Goal: Transaction & Acquisition: Subscribe to service/newsletter

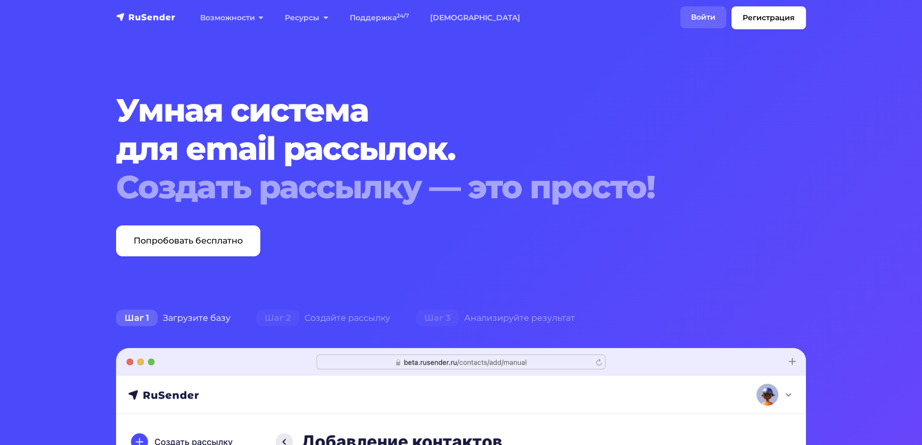
click at [683, 21] on link "Войти" at bounding box center [704, 17] width 46 height 22
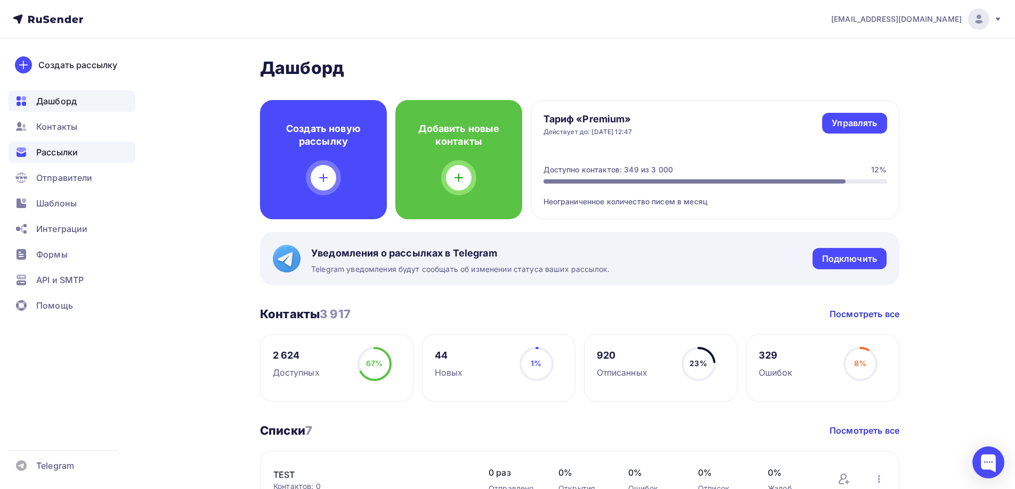
click at [51, 154] on span "Рассылки" at bounding box center [57, 152] width 42 height 13
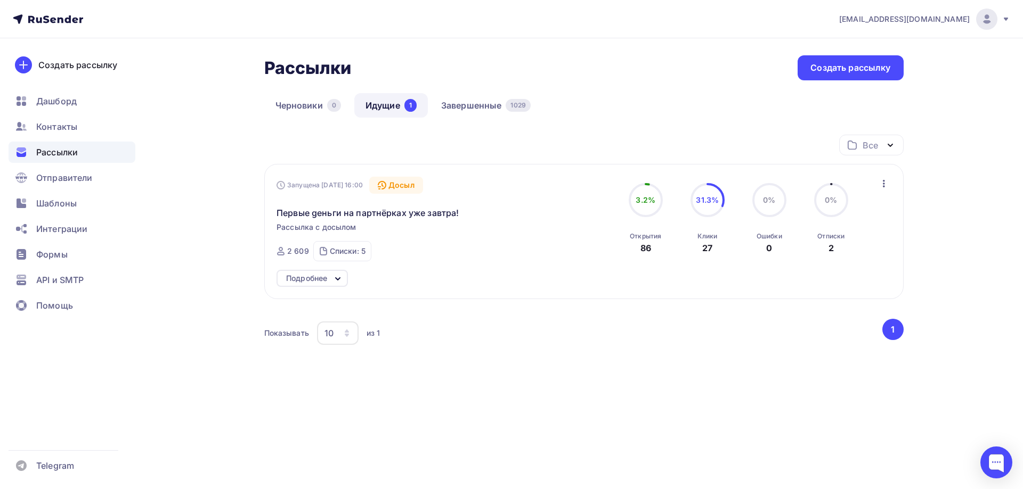
click at [327, 285] on div "Подробнее" at bounding box center [306, 278] width 41 height 13
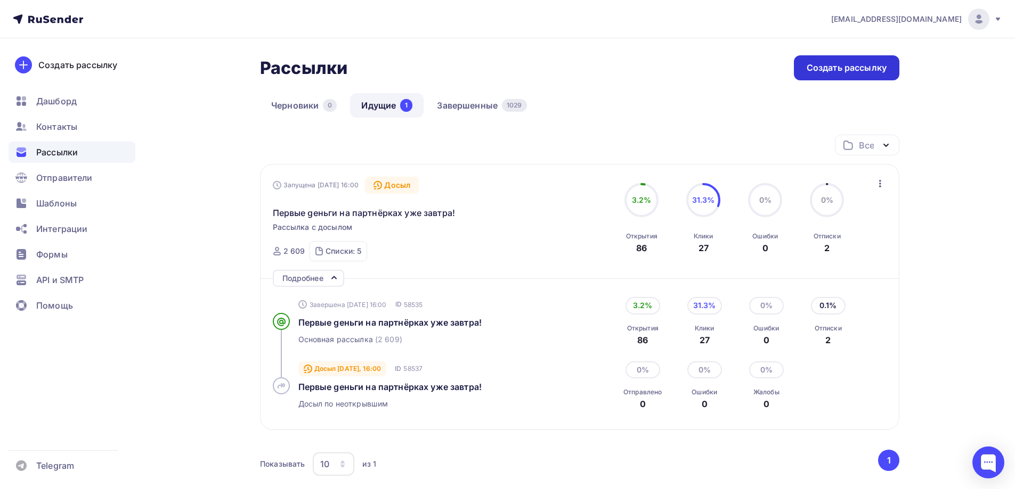
click at [837, 70] on div "Создать рассылку" at bounding box center [846, 68] width 80 height 12
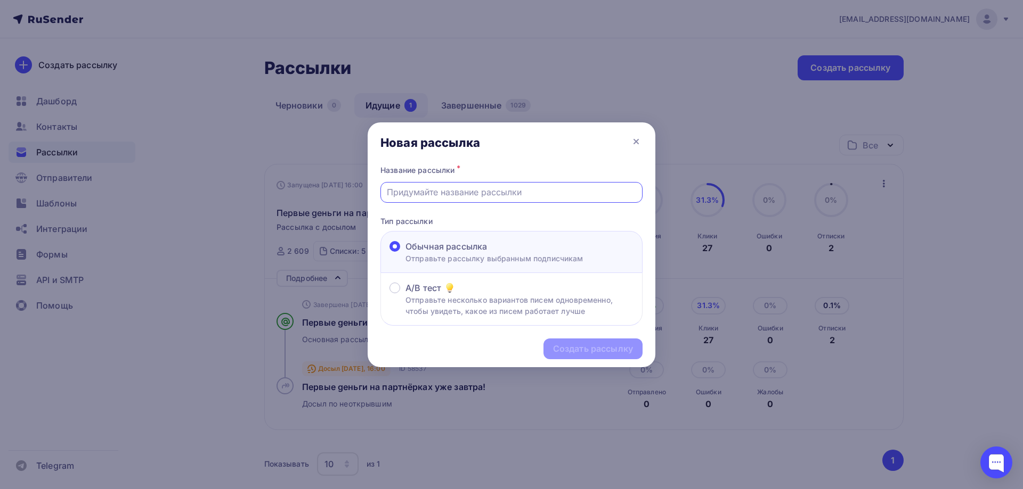
paste input "Вот то, что мы искали!"
type input "Вот то, что мы искали!"
click at [583, 353] on div "Создать рассылку" at bounding box center [593, 349] width 80 height 12
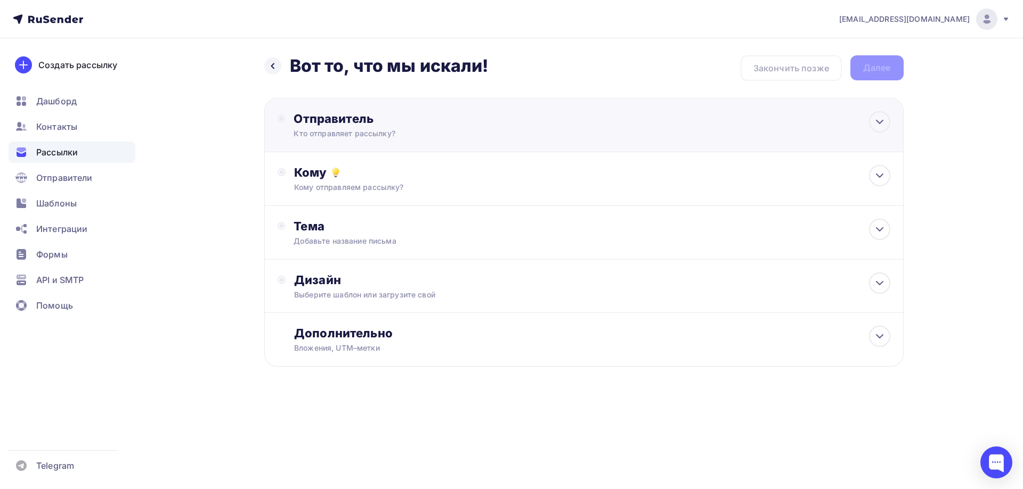
click at [356, 129] on div "Кто отправляет рассылку?" at bounding box center [397, 133] width 208 height 11
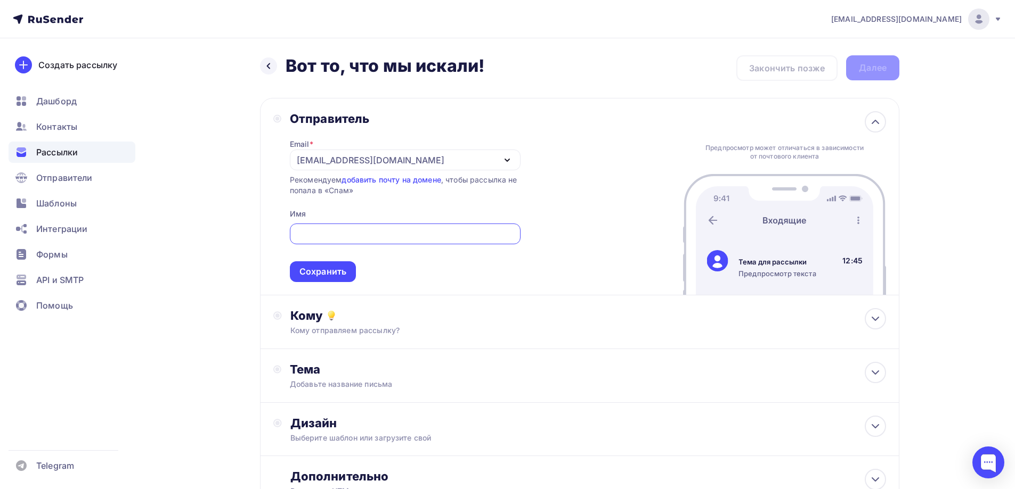
click at [350, 154] on div "[EMAIL_ADDRESS][DOMAIN_NAME]" at bounding box center [371, 160] width 148 height 13
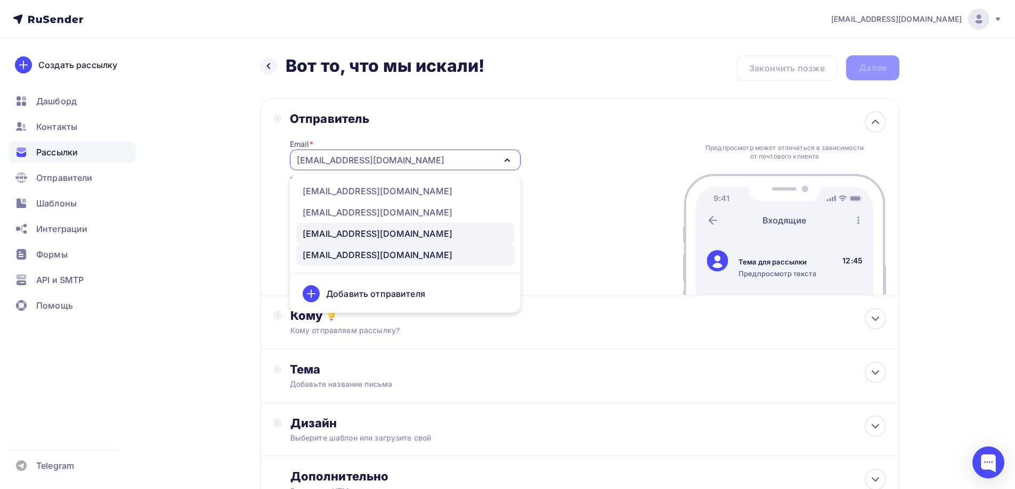
click at [342, 232] on div "[EMAIL_ADDRESS][DOMAIN_NAME]" at bounding box center [378, 233] width 150 height 13
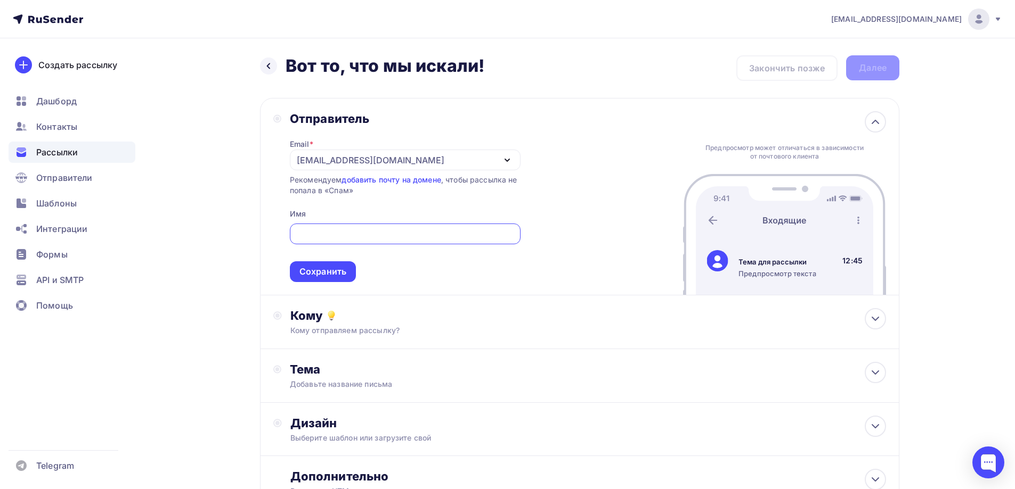
click at [339, 231] on input "text" at bounding box center [405, 234] width 218 height 13
type input "g"
type input "[PERSON_NAME]"
click at [328, 275] on div "Сохранить" at bounding box center [322, 272] width 47 height 12
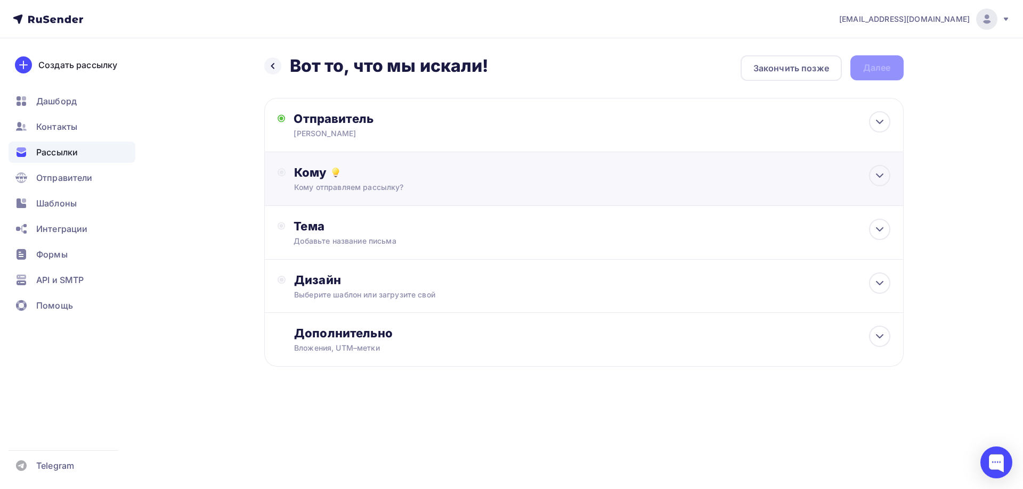
click at [326, 173] on div "Кому" at bounding box center [591, 172] width 595 height 15
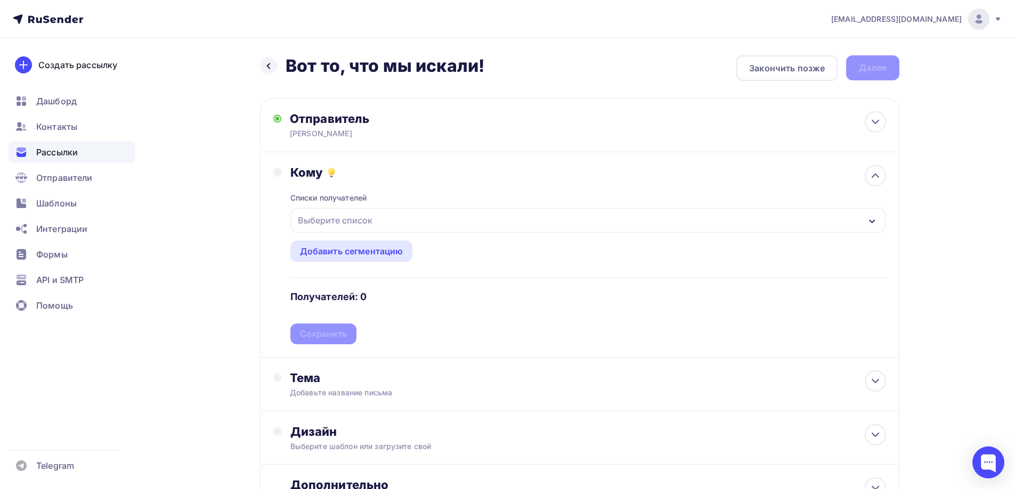
click at [322, 223] on div "Выберите список" at bounding box center [334, 220] width 83 height 19
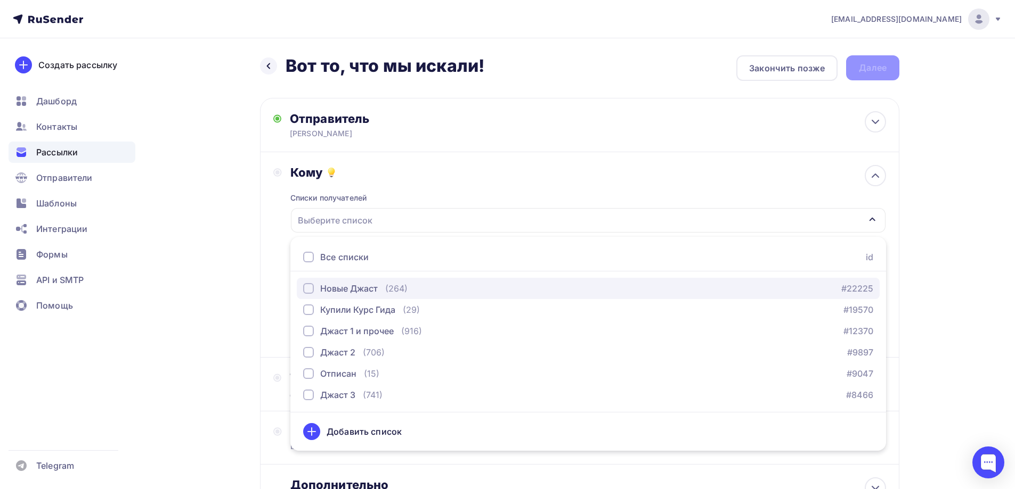
click at [309, 287] on div "button" at bounding box center [308, 288] width 11 height 11
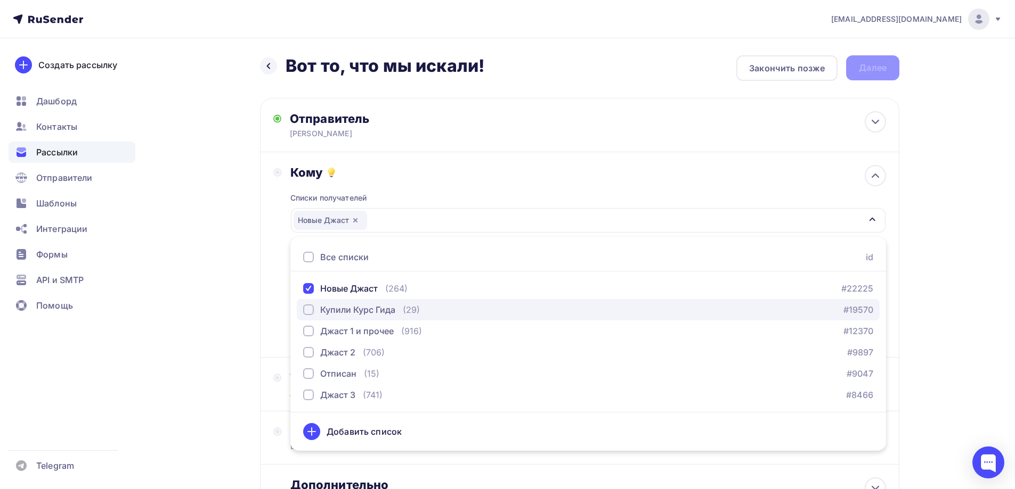
drag, startPoint x: 308, startPoint y: 309, endPoint x: 308, endPoint y: 316, distance: 6.4
click at [308, 312] on div "button" at bounding box center [308, 310] width 11 height 11
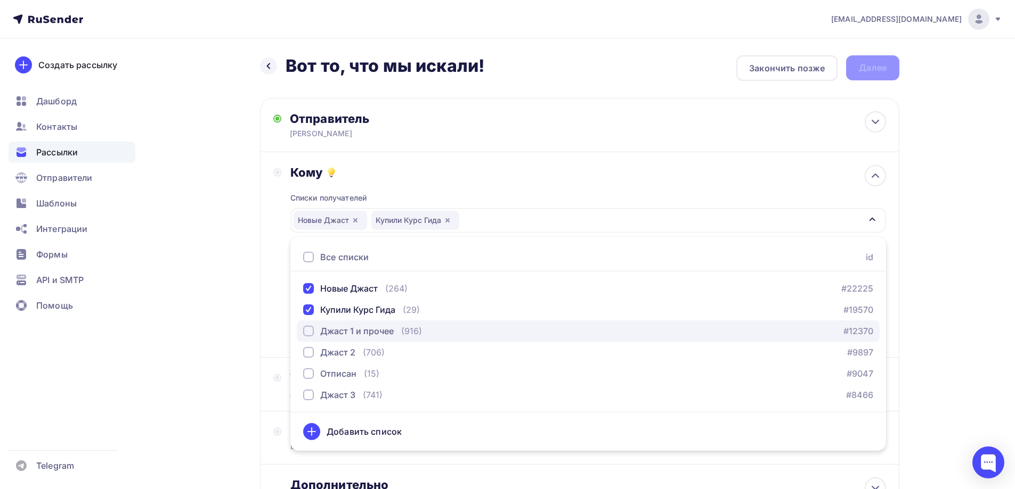
drag, startPoint x: 306, startPoint y: 330, endPoint x: 306, endPoint y: 351, distance: 20.8
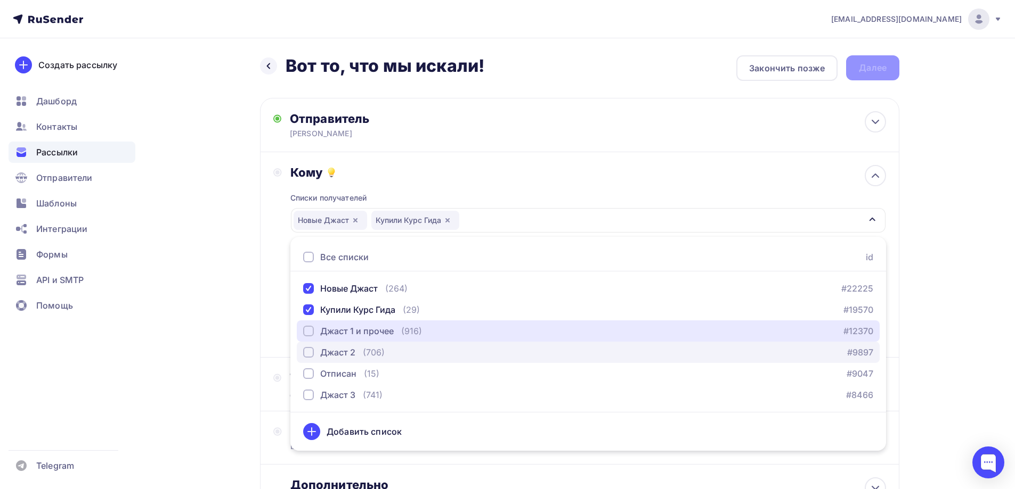
click at [306, 331] on div "button" at bounding box center [308, 331] width 11 height 11
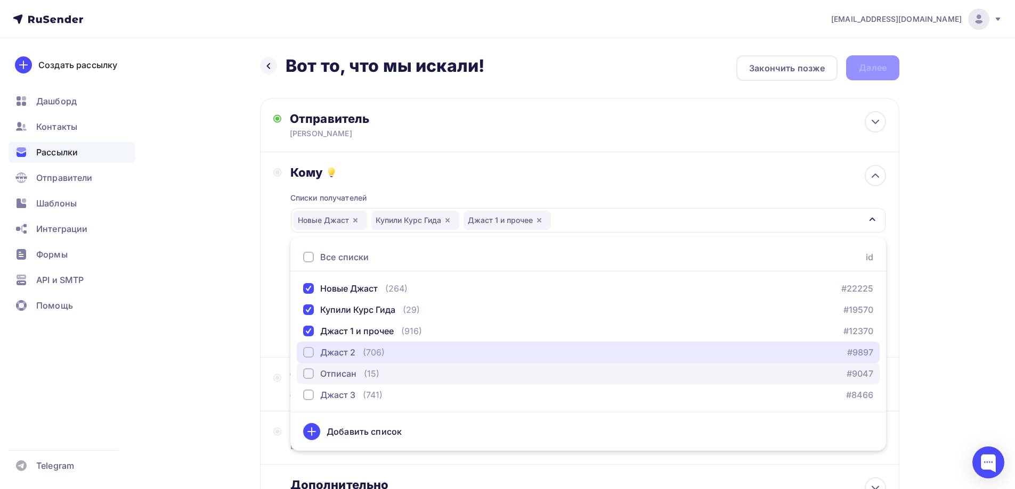
drag, startPoint x: 306, startPoint y: 352, endPoint x: 311, endPoint y: 372, distance: 21.3
click at [307, 355] on div "button" at bounding box center [308, 352] width 11 height 11
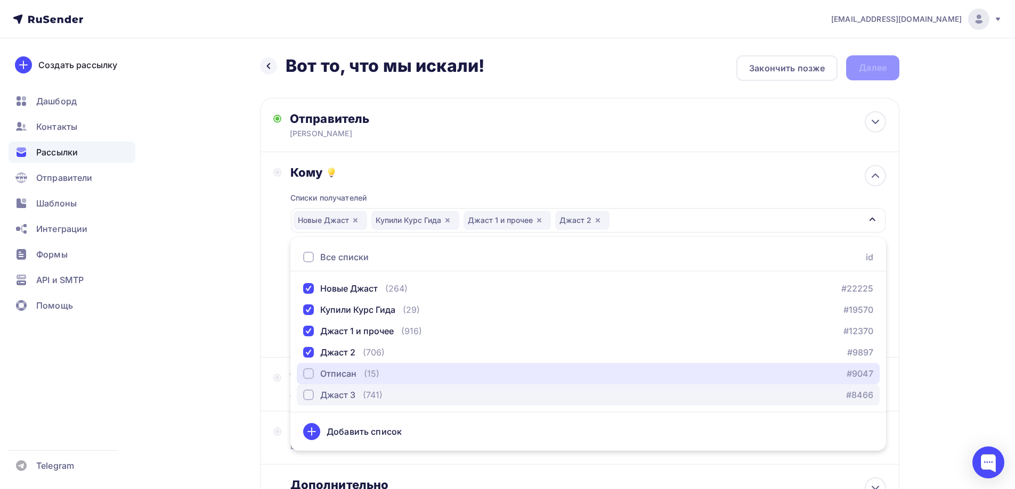
drag, startPoint x: 310, startPoint y: 373, endPoint x: 314, endPoint y: 390, distance: 18.0
click at [310, 376] on div "button" at bounding box center [308, 374] width 11 height 11
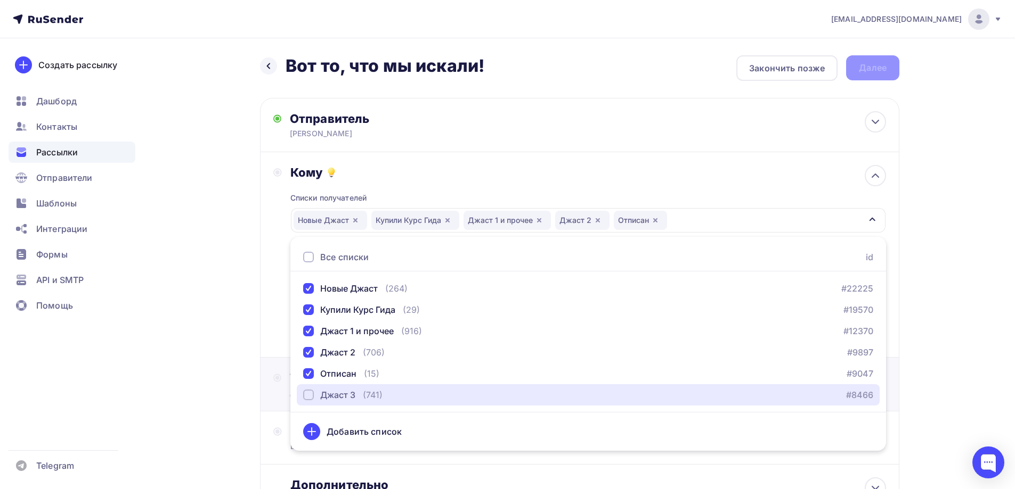
drag, startPoint x: 312, startPoint y: 397, endPoint x: 289, endPoint y: 389, distance: 24.3
click at [309, 397] on div "button" at bounding box center [308, 395] width 11 height 11
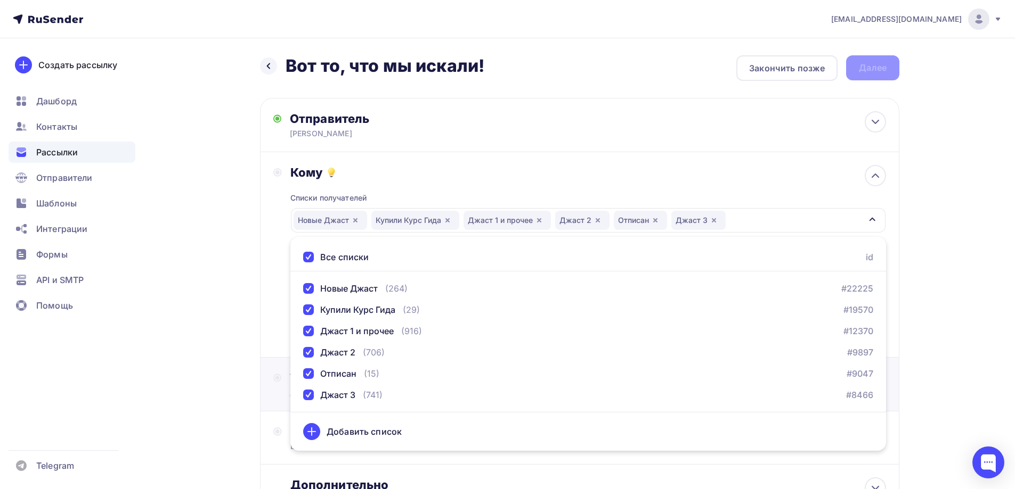
click at [260, 371] on div "Тема Добавьте название письма Тема * Рекомендуем использовать не более 150 симв…" at bounding box center [579, 385] width 639 height 54
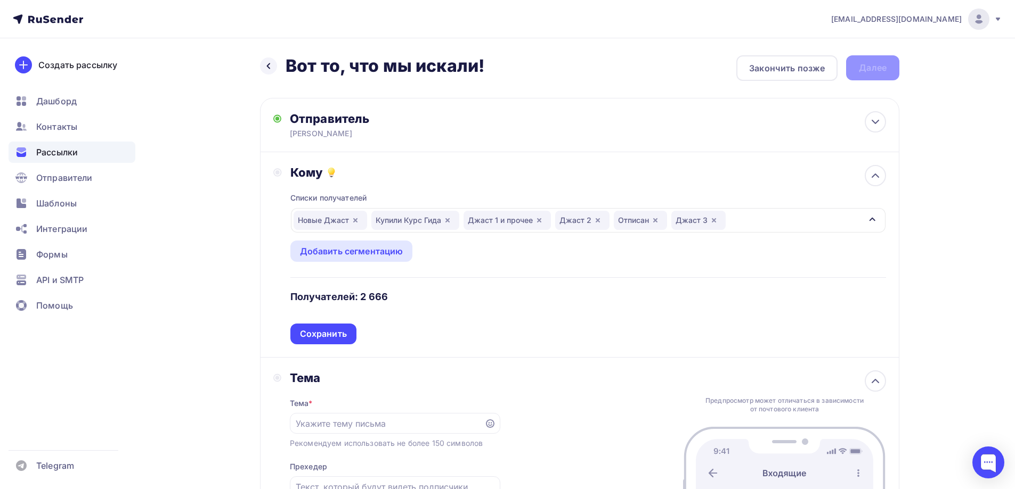
click at [334, 336] on div "Сохранить" at bounding box center [323, 334] width 47 height 12
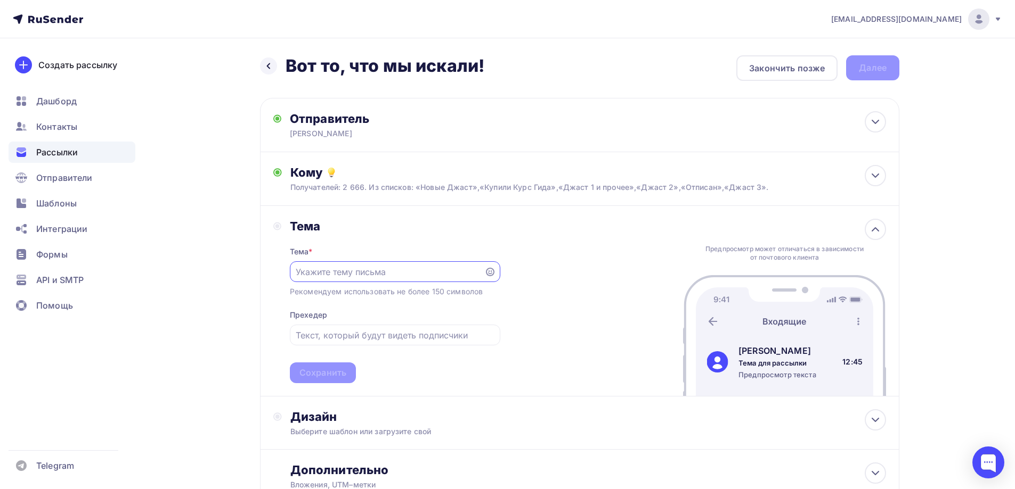
paste input "Вот то, что мы искали!"
type input "Вот то, что мы искали!"
click at [336, 370] on div "Сохранить" at bounding box center [322, 373] width 47 height 12
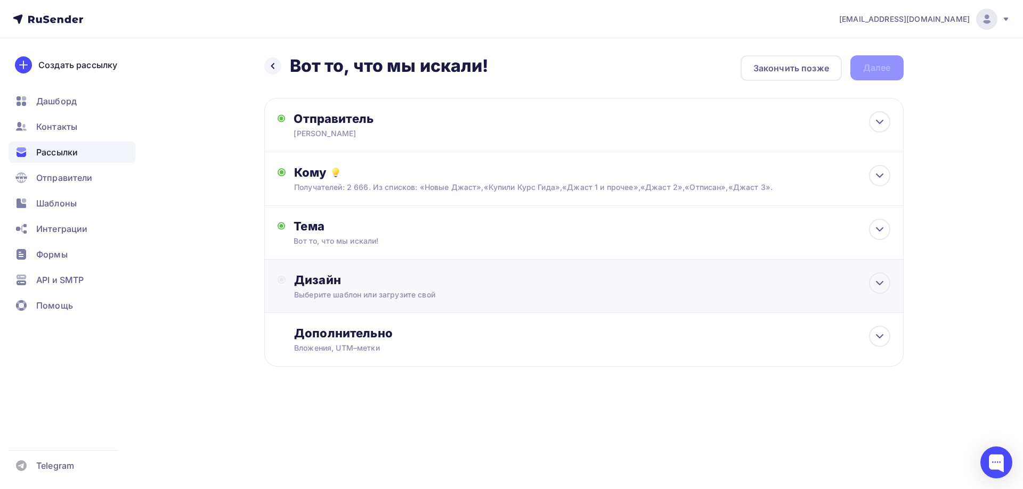
click at [330, 288] on div "Дизайн Выберите шаблон или загрузите свой" at bounding box center [591, 287] width 595 height 28
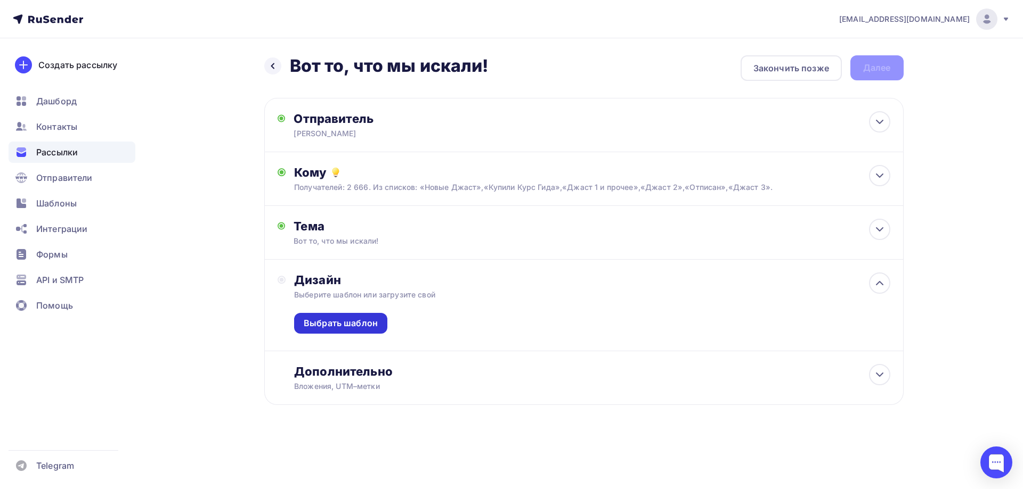
click at [324, 321] on div "Выбрать шаблон" at bounding box center [341, 323] width 74 height 12
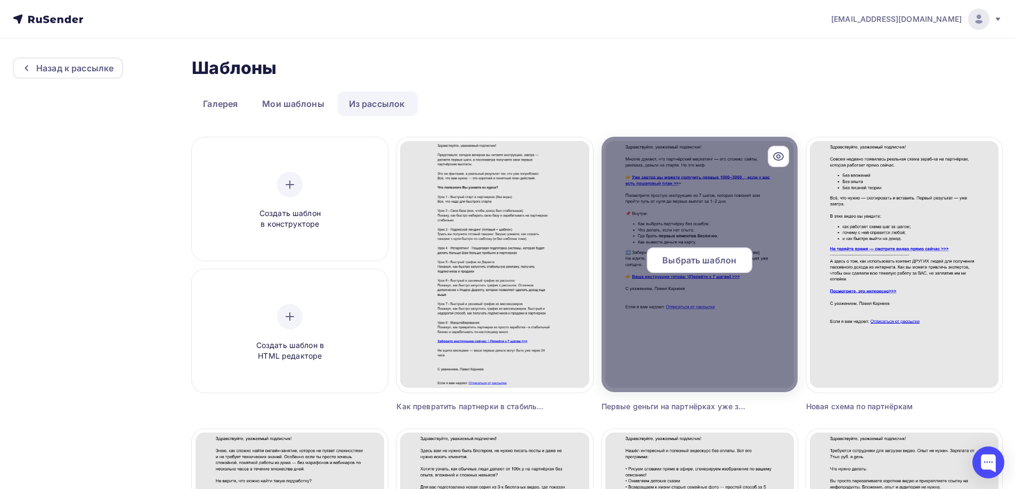
click at [700, 259] on span "Выбрать шаблон" at bounding box center [699, 260] width 74 height 13
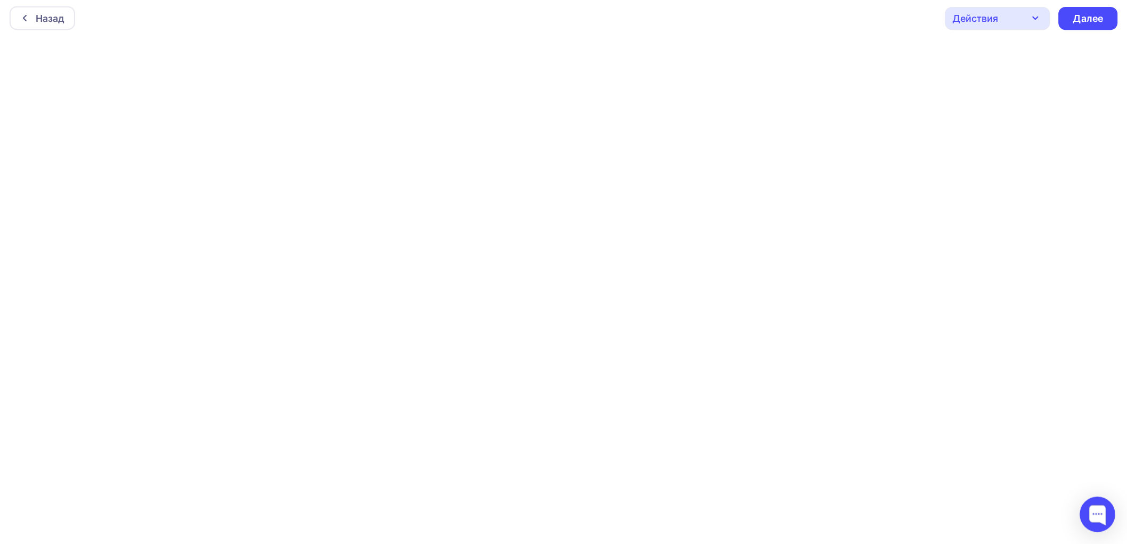
scroll to position [3, 0]
click at [1022, 19] on div "Далее" at bounding box center [1092, 17] width 28 height 12
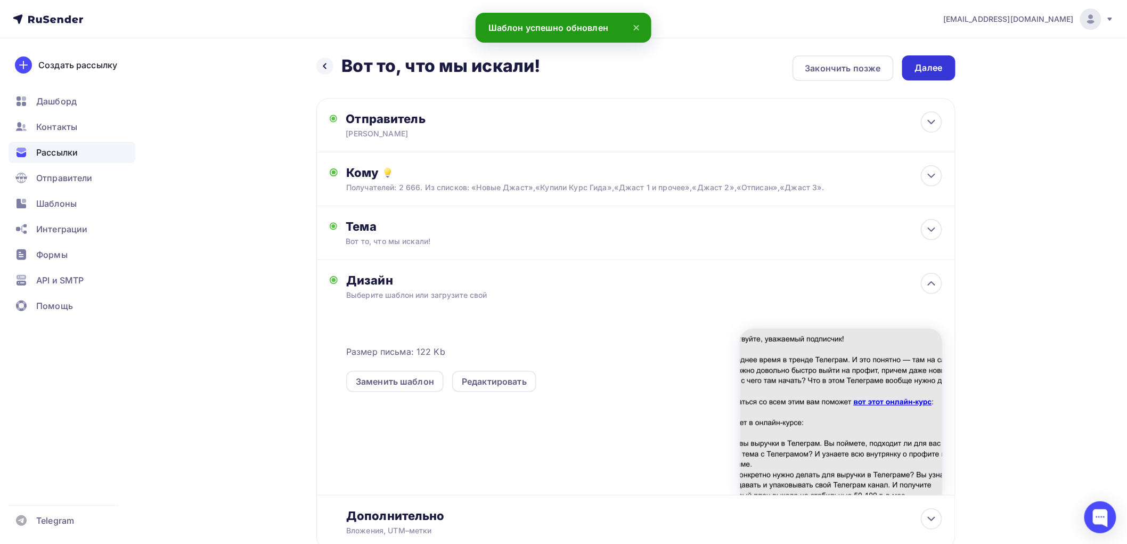
click at [933, 65] on div "Далее" at bounding box center [929, 68] width 28 height 12
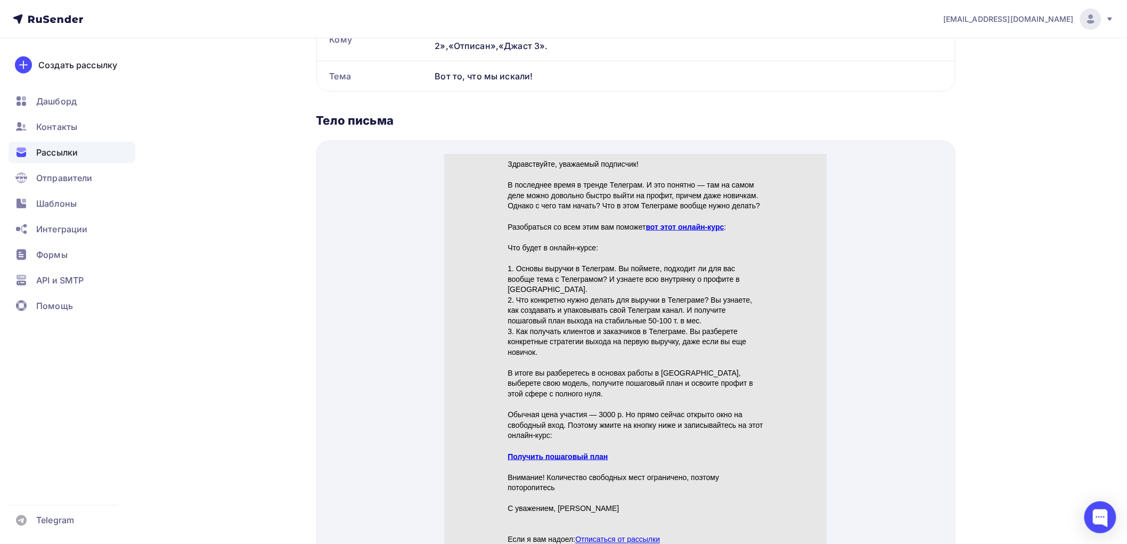
scroll to position [355, 0]
click at [690, 211] on link "вот этот онлайн-курс" at bounding box center [684, 212] width 78 height 9
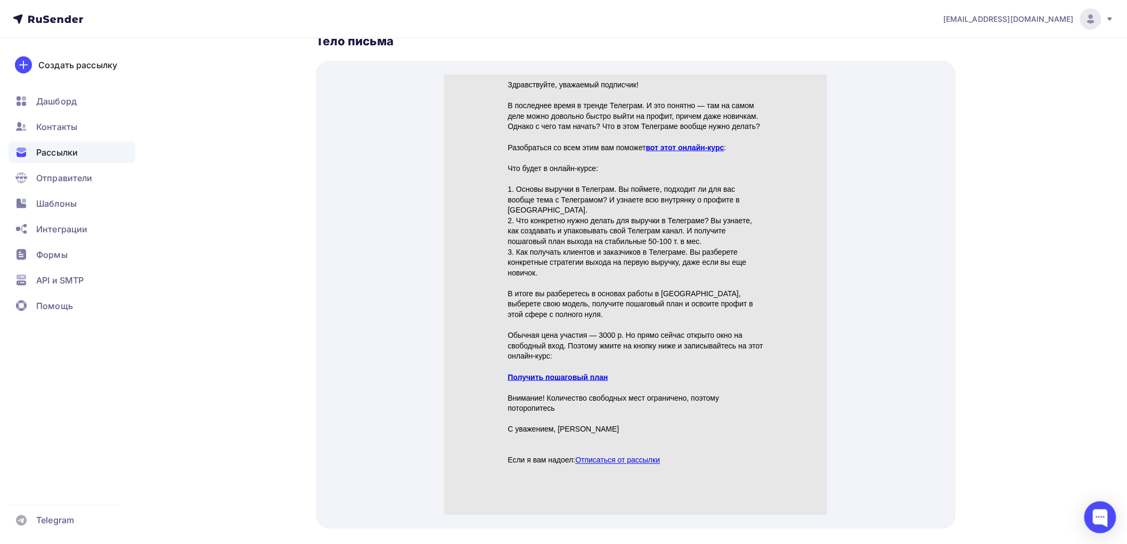
scroll to position [460, 0]
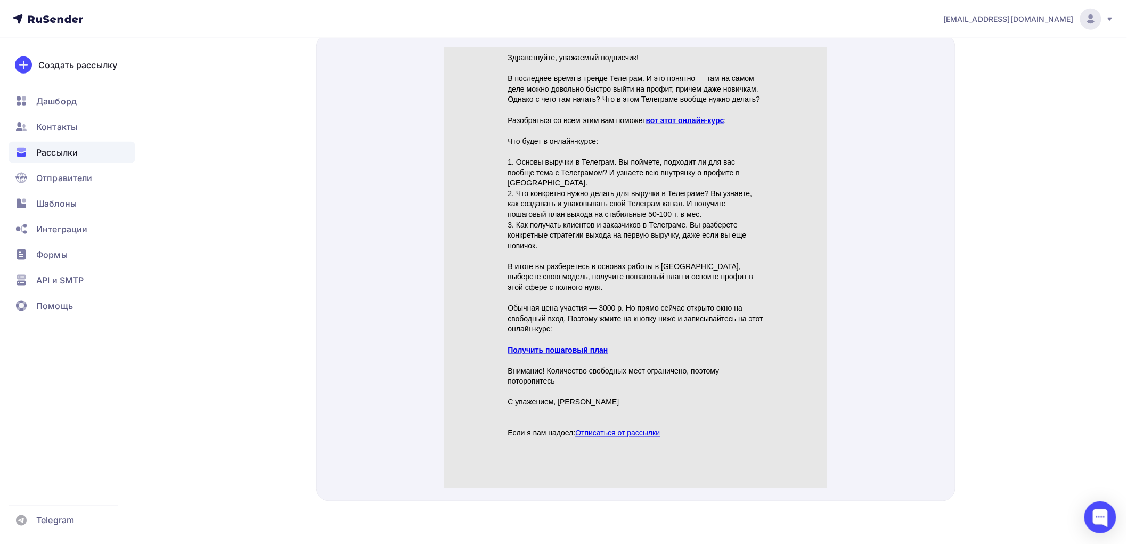
click at [565, 334] on link "Получить пошаговый план" at bounding box center [558, 337] width 100 height 9
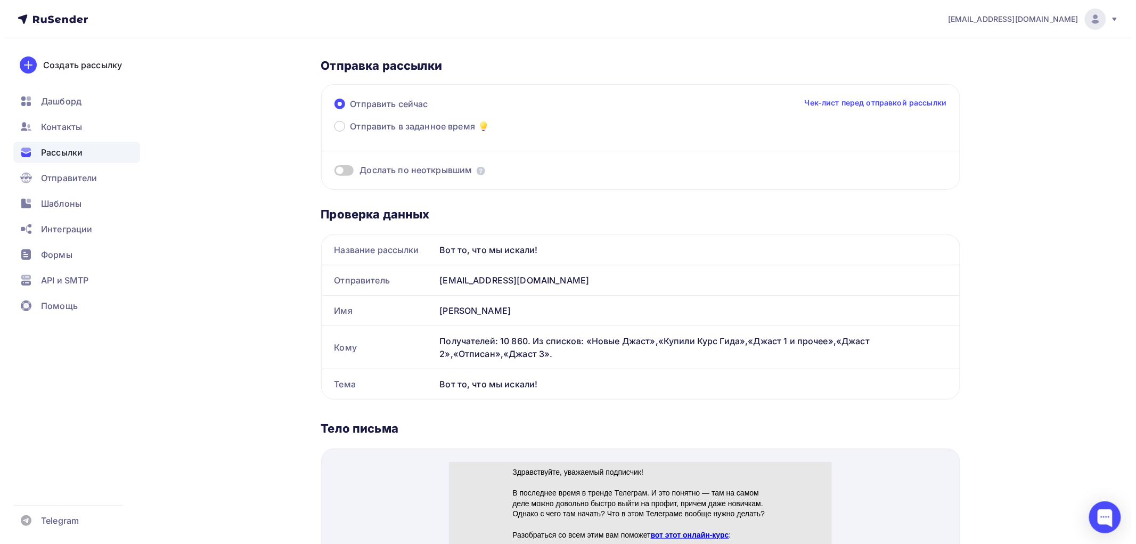
scroll to position [0, 0]
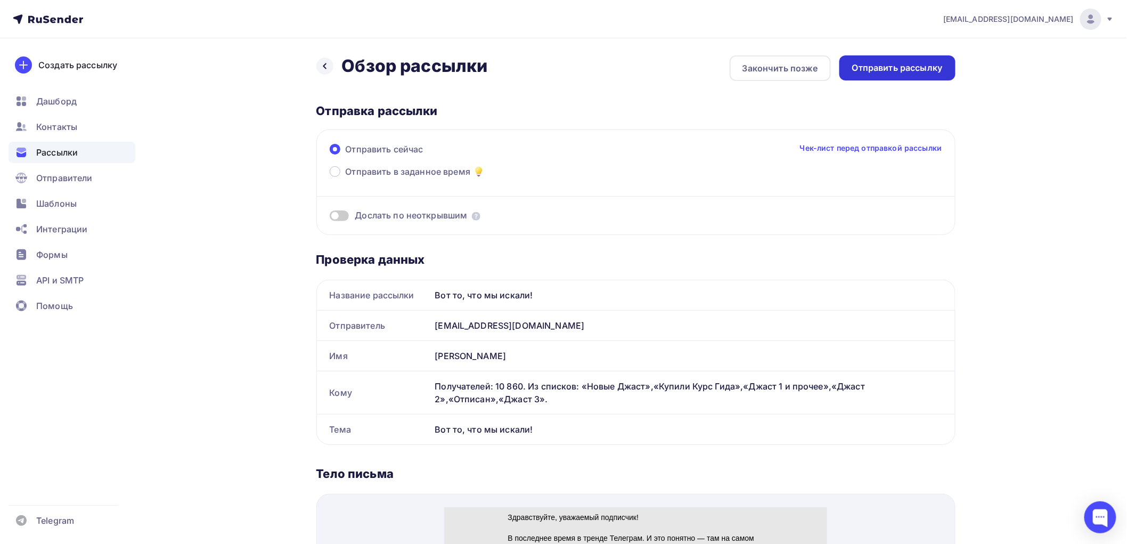
click at [915, 59] on div "Отправить рассылку" at bounding box center [897, 67] width 116 height 25
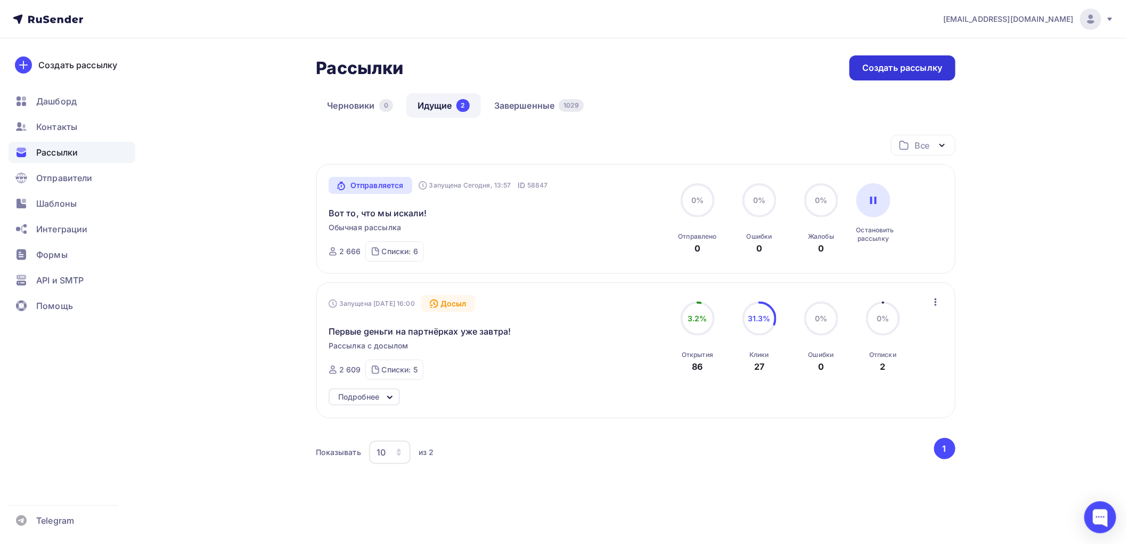
click at [888, 67] on div "Создать рассылку" at bounding box center [902, 68] width 80 height 12
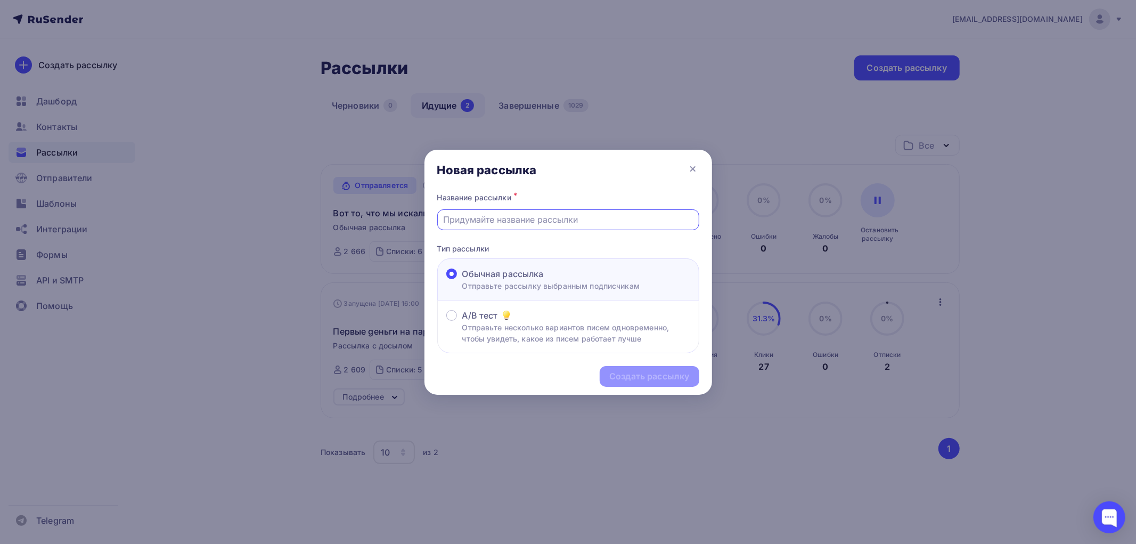
paste input "🎬 Как создавать эффектные нейровидео для заработка и продвижения"
drag, startPoint x: 443, startPoint y: 217, endPoint x: 704, endPoint y: 222, distance: 260.5
click at [704, 222] on div "Название рассылки * 🎬 Как создавать эффектные нейровидео (курс без оплаты) Тип …" at bounding box center [568, 272] width 288 height 164
type input "🎬 Как создавать эффектные нейровидео (курс без оплаты)"
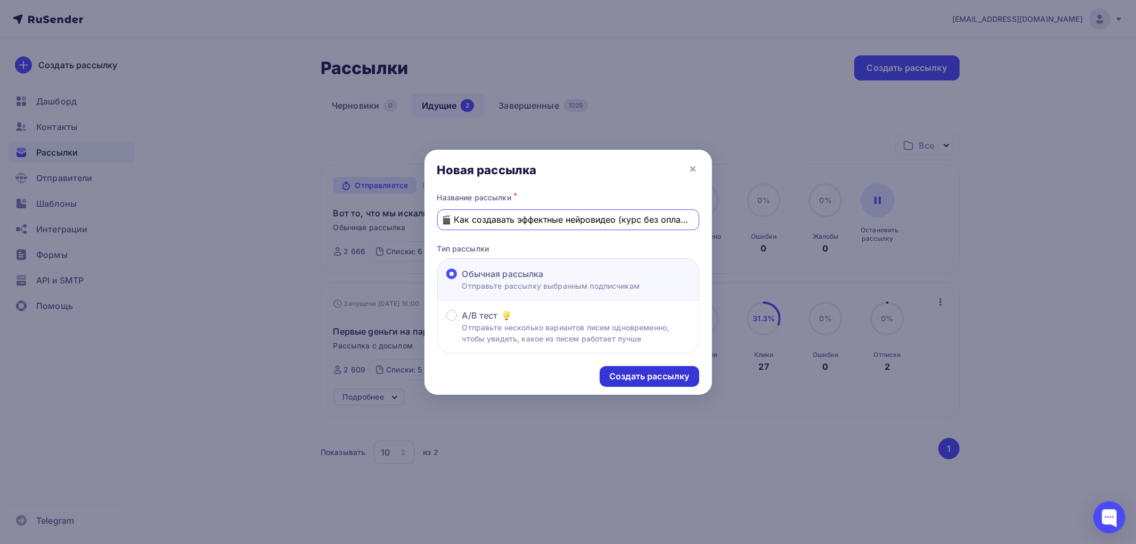
scroll to position [0, 0]
click at [640, 374] on div "Создать рассылку" at bounding box center [649, 376] width 80 height 12
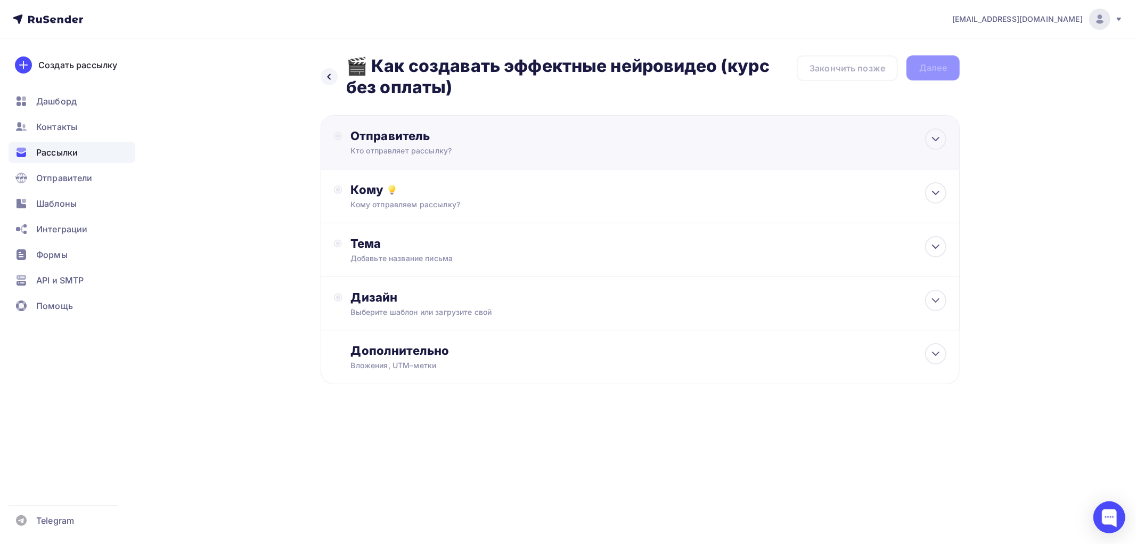
click at [407, 148] on div "Кто отправляет рассылку?" at bounding box center [454, 150] width 208 height 11
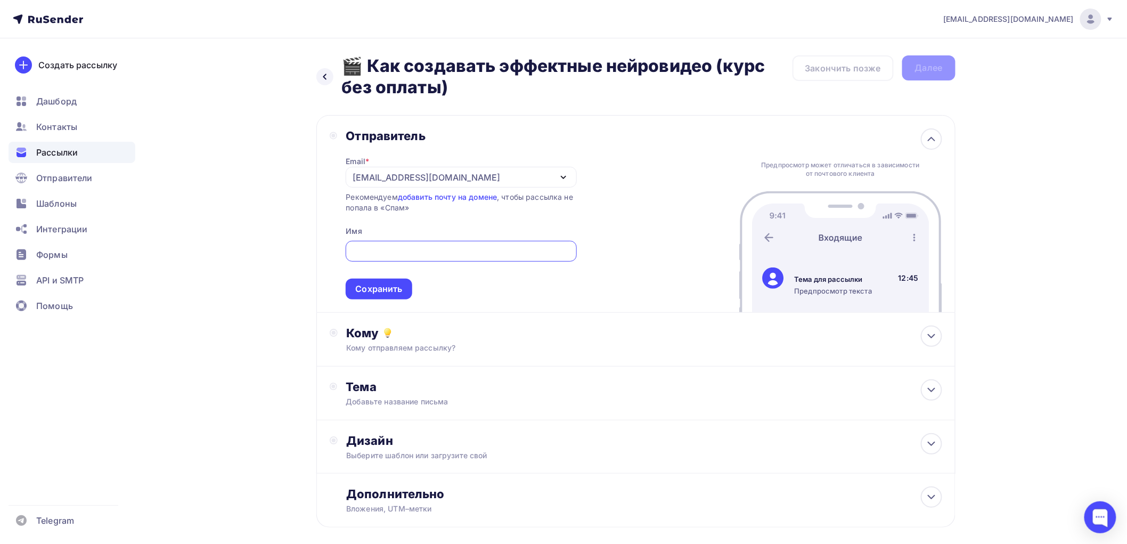
click at [407, 177] on div "[EMAIL_ADDRESS][DOMAIN_NAME]" at bounding box center [427, 177] width 148 height 13
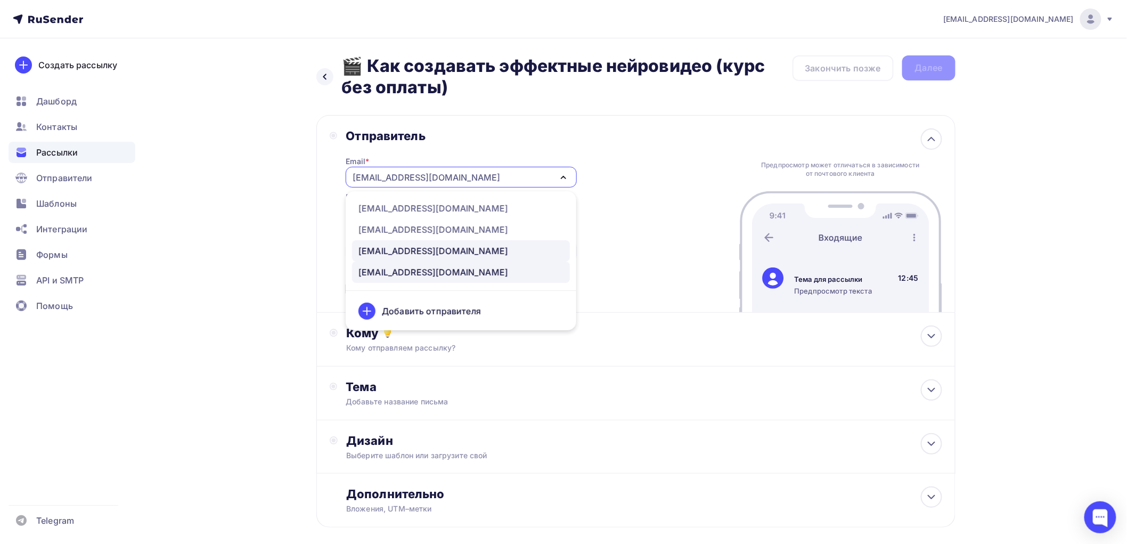
click at [400, 247] on div "[EMAIL_ADDRESS][DOMAIN_NAME]" at bounding box center [433, 250] width 150 height 13
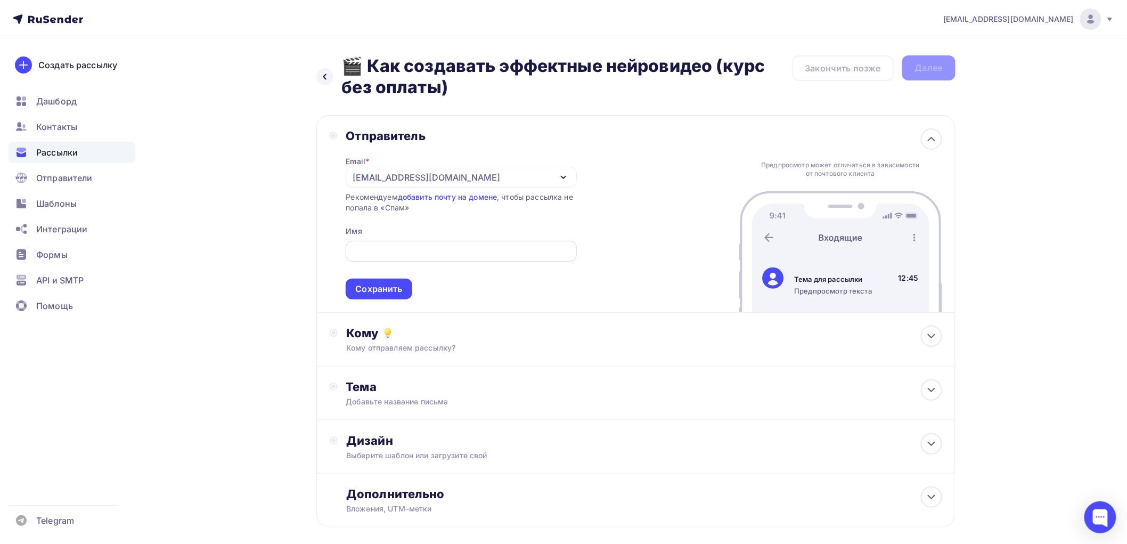
click at [394, 251] on input "text" at bounding box center [461, 251] width 218 height 13
type input "[PERSON_NAME]"
click at [385, 292] on div "Сохранить" at bounding box center [378, 289] width 47 height 12
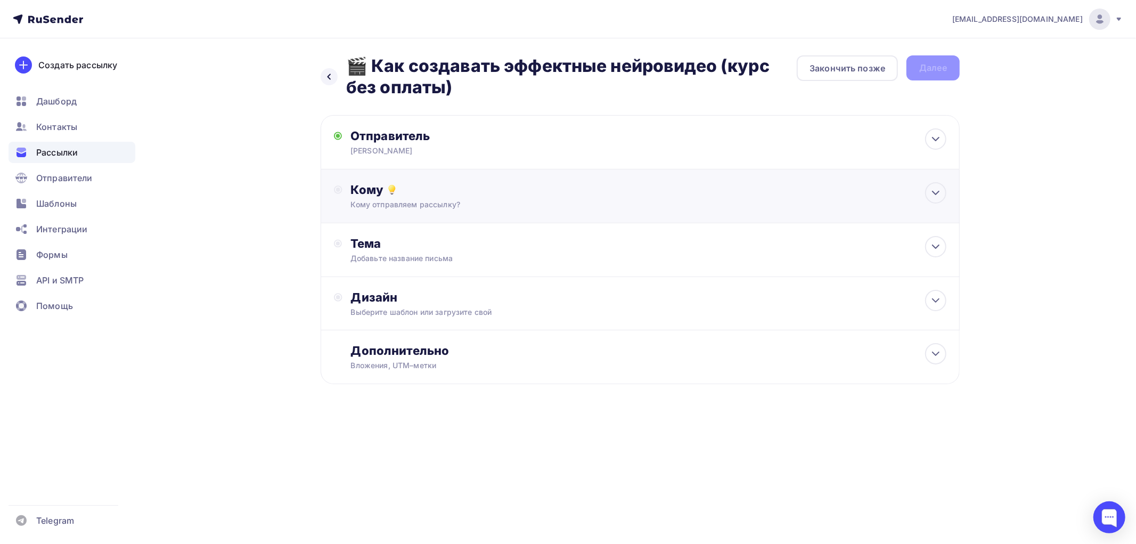
click at [377, 202] on div "Кому отправляем рассылку?" at bounding box center [619, 204] width 536 height 11
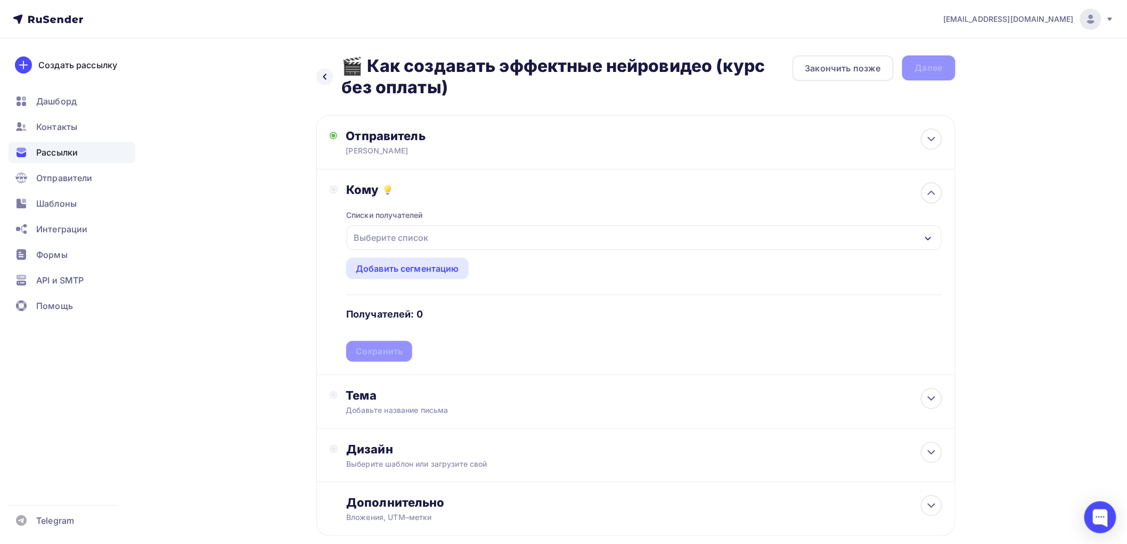
click at [375, 240] on div "Выберите список" at bounding box center [390, 237] width 83 height 19
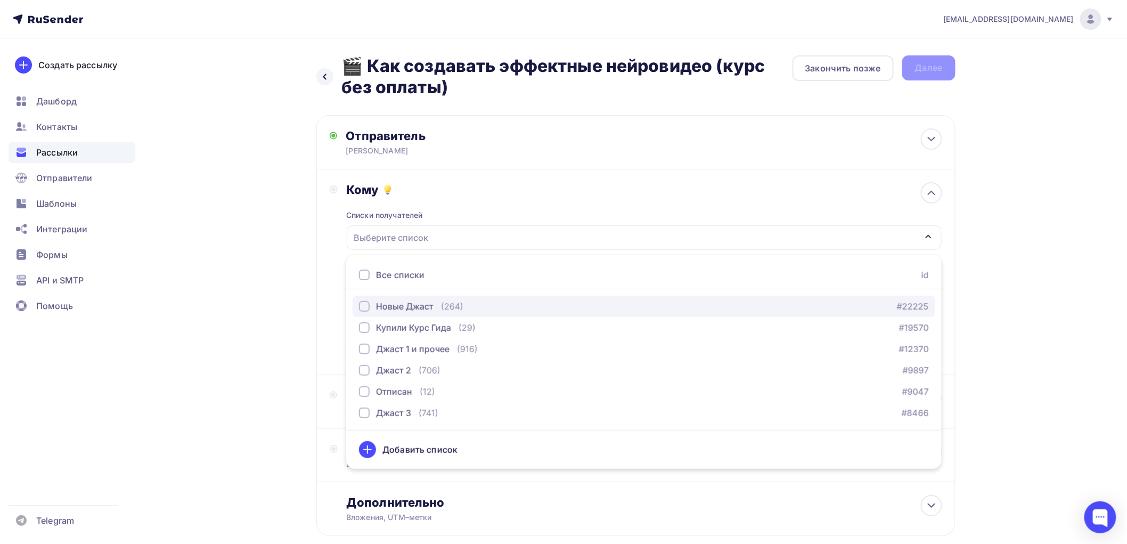
click at [365, 305] on div "button" at bounding box center [364, 306] width 11 height 11
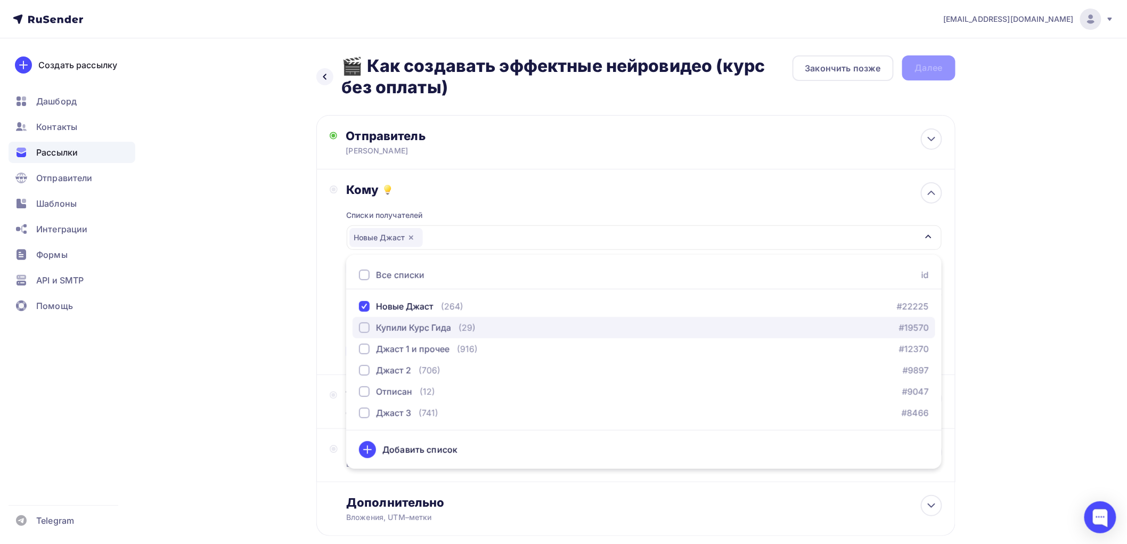
drag, startPoint x: 365, startPoint y: 322, endPoint x: 363, endPoint y: 334, distance: 12.4
click at [364, 325] on div "button" at bounding box center [364, 327] width 11 height 11
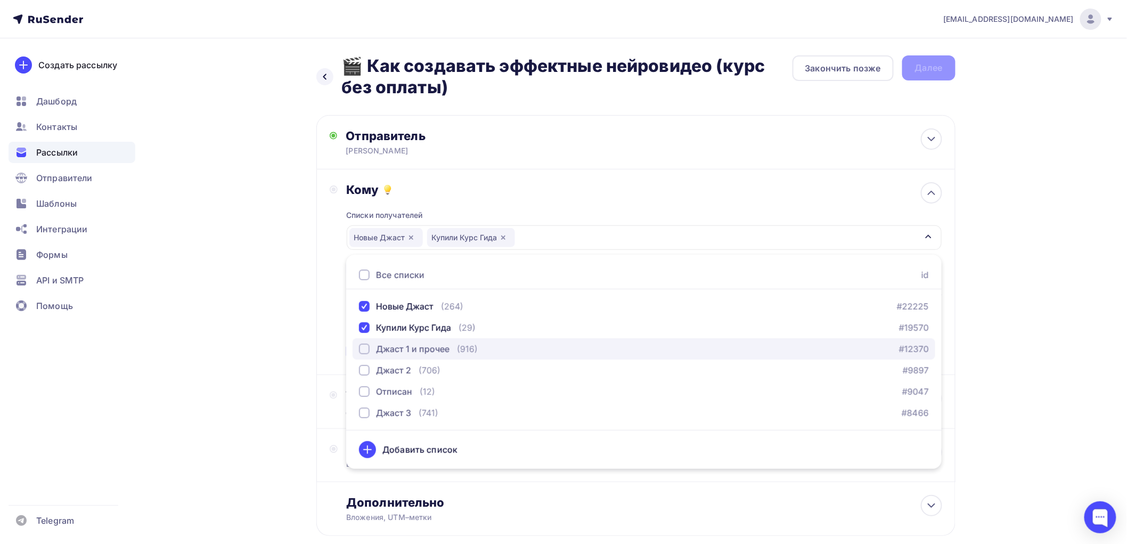
click at [367, 348] on div "button" at bounding box center [364, 349] width 11 height 11
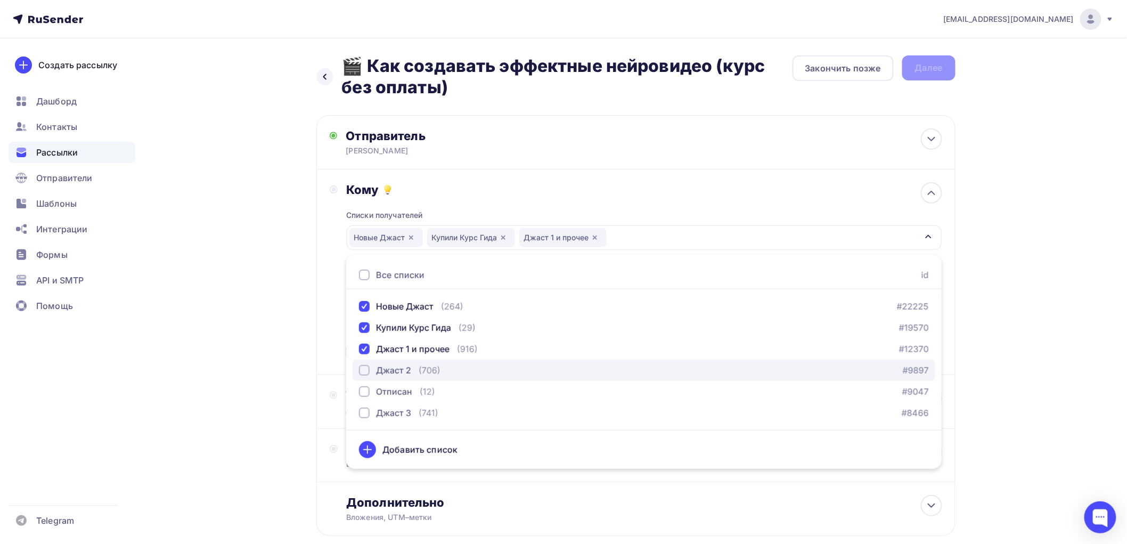
drag, startPoint x: 365, startPoint y: 366, endPoint x: 364, endPoint y: 381, distance: 15.0
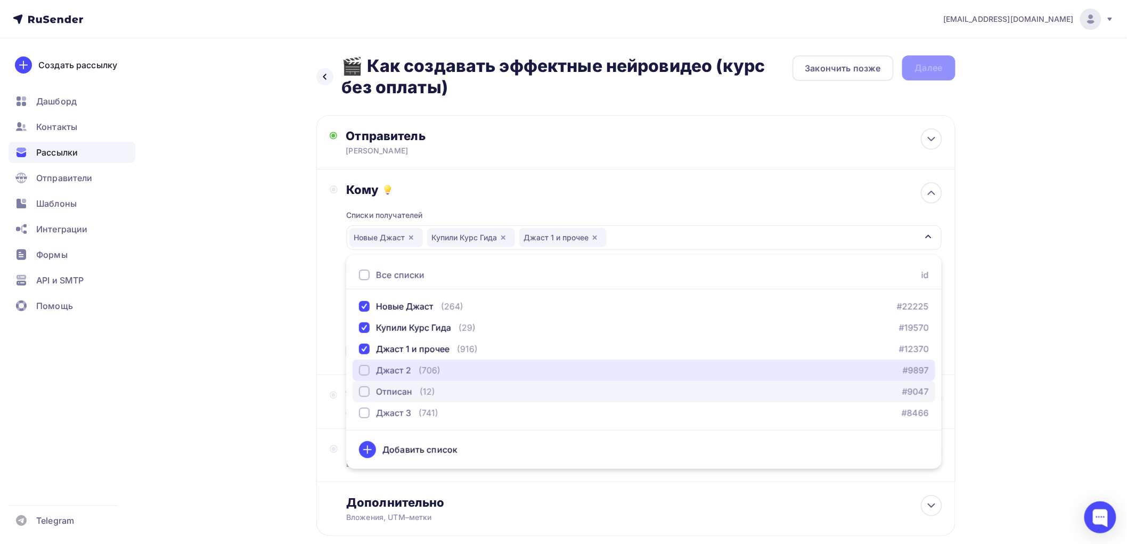
click at [365, 367] on div "button" at bounding box center [364, 370] width 11 height 11
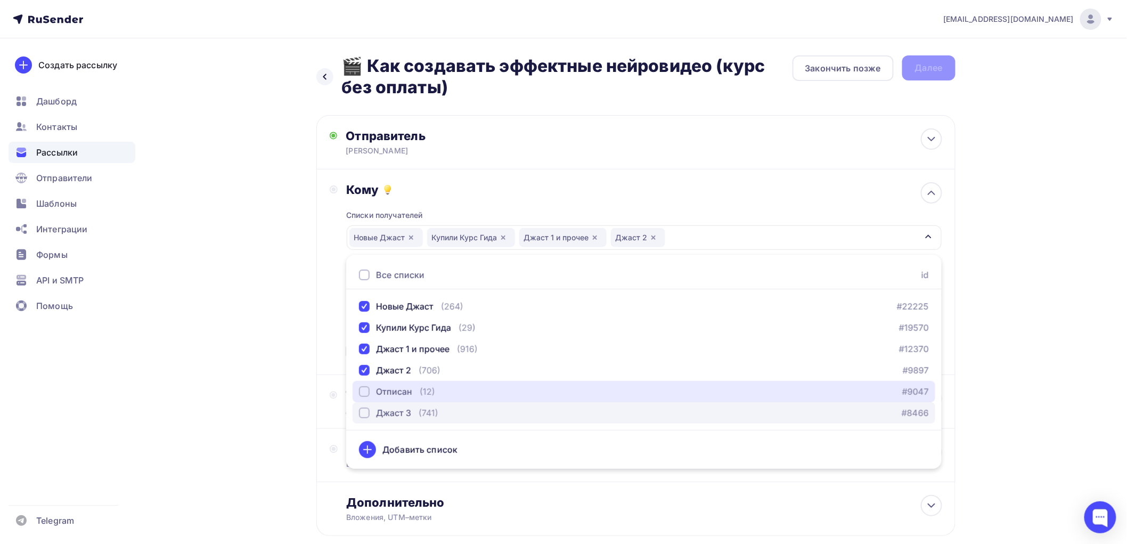
drag, startPoint x: 362, startPoint y: 390, endPoint x: 363, endPoint y: 409, distance: 19.2
click at [362, 391] on div "button" at bounding box center [364, 391] width 11 height 11
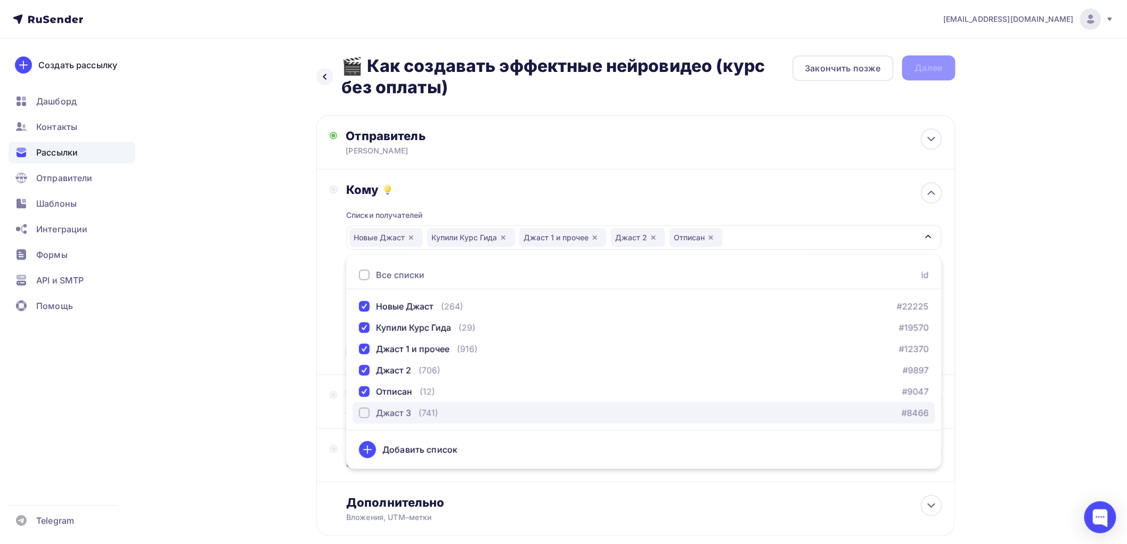
click at [363, 411] on div "button" at bounding box center [364, 412] width 11 height 11
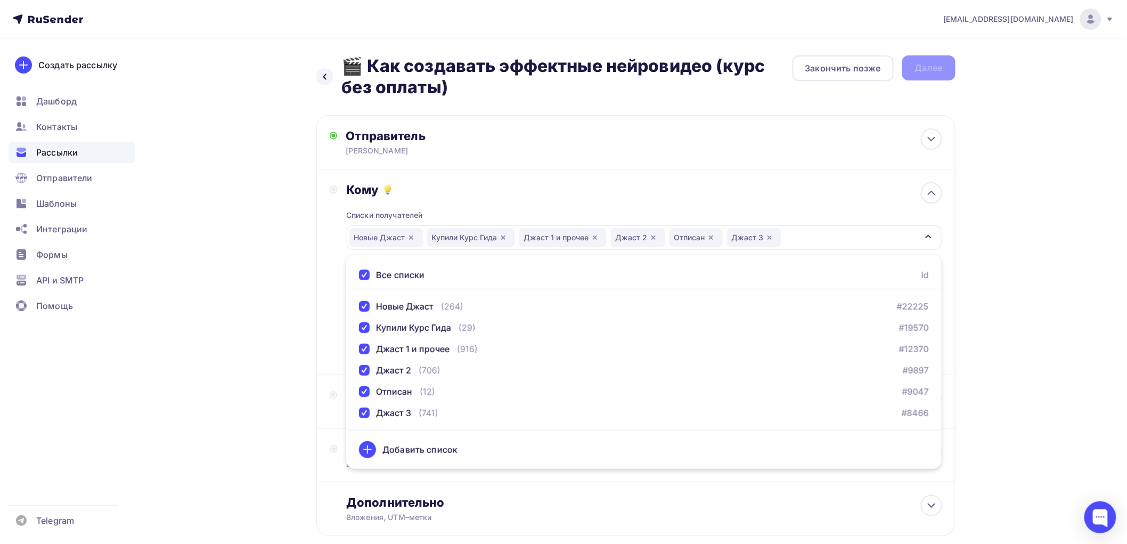
click at [236, 373] on div "Назад 🎬 Как создавать эффектные нейровидео (курс без оплаты) 🎬 Как создавать эф…" at bounding box center [563, 321] width 873 height 566
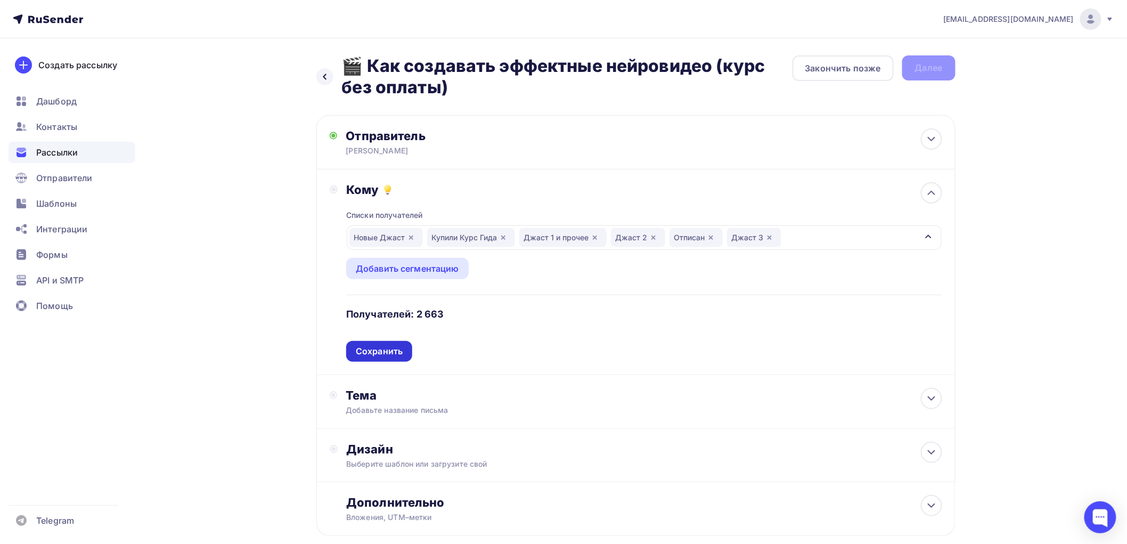
click at [395, 349] on div "Сохранить" at bounding box center [379, 351] width 47 height 12
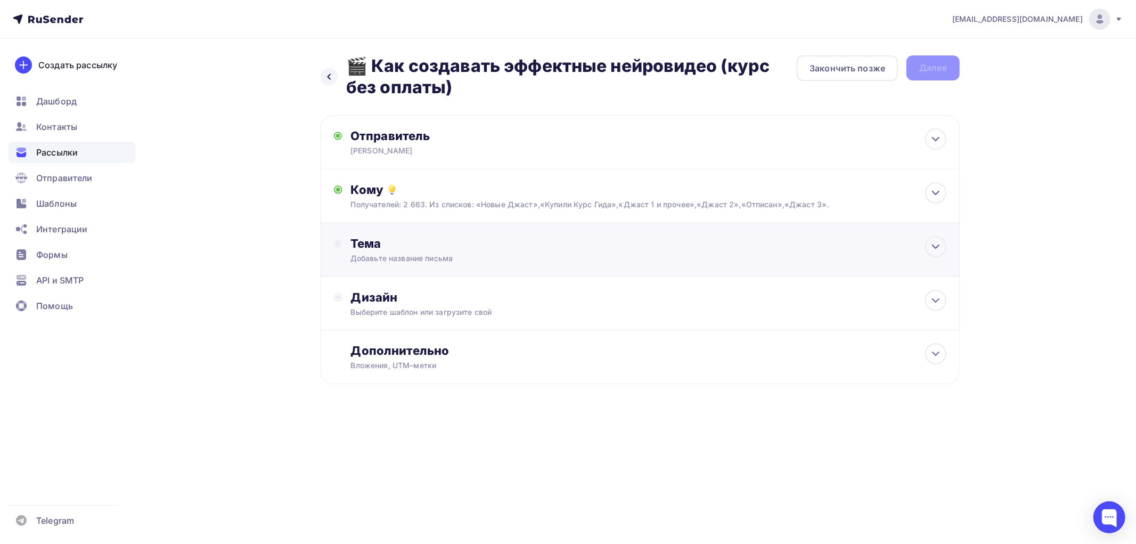
click at [375, 256] on div "Добавьте название письма" at bounding box center [445, 258] width 190 height 11
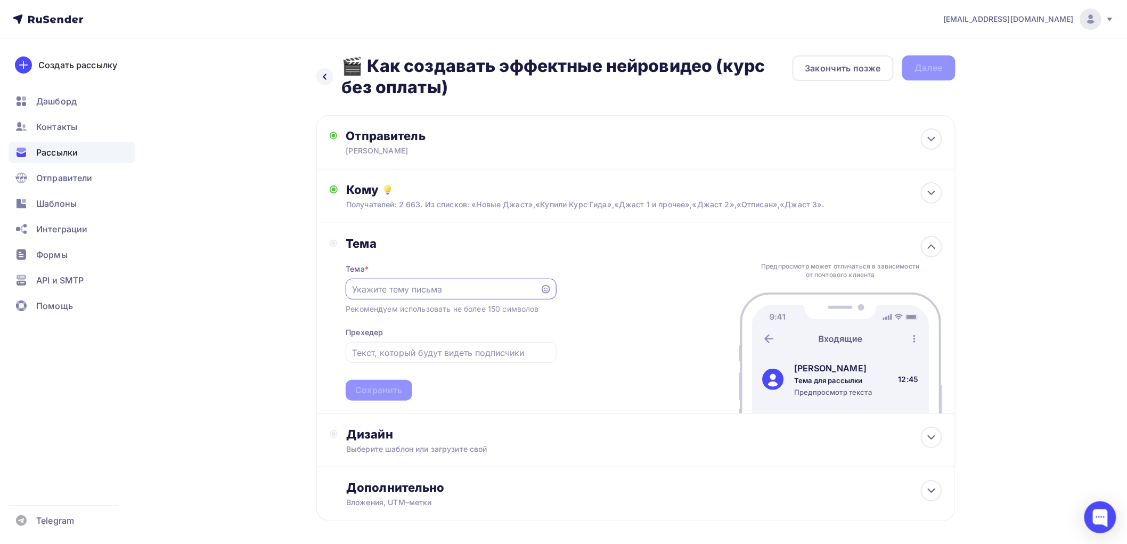
paste input "🎬 Как создавать эффектные нейровидео (курс без оплаты)"
type input "🎬 Как создавать эффектные нейровидео (курс без оплаты)"
click at [381, 393] on div "Сохранить" at bounding box center [378, 390] width 47 height 12
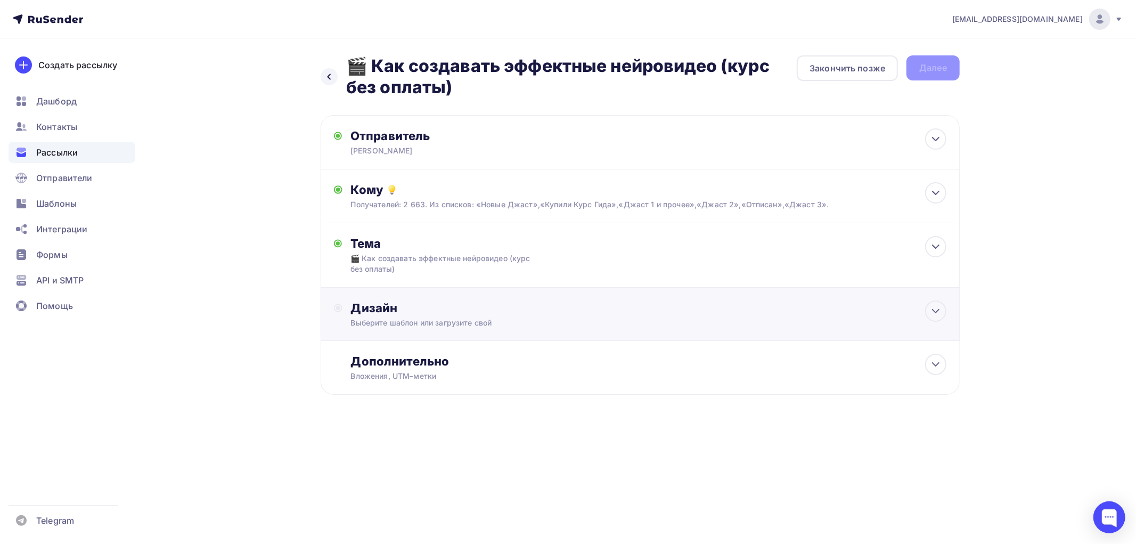
click at [393, 300] on div "Дизайн" at bounding box center [648, 307] width 595 height 15
click at [393, 344] on div "Выбрать шаблон" at bounding box center [397, 351] width 93 height 21
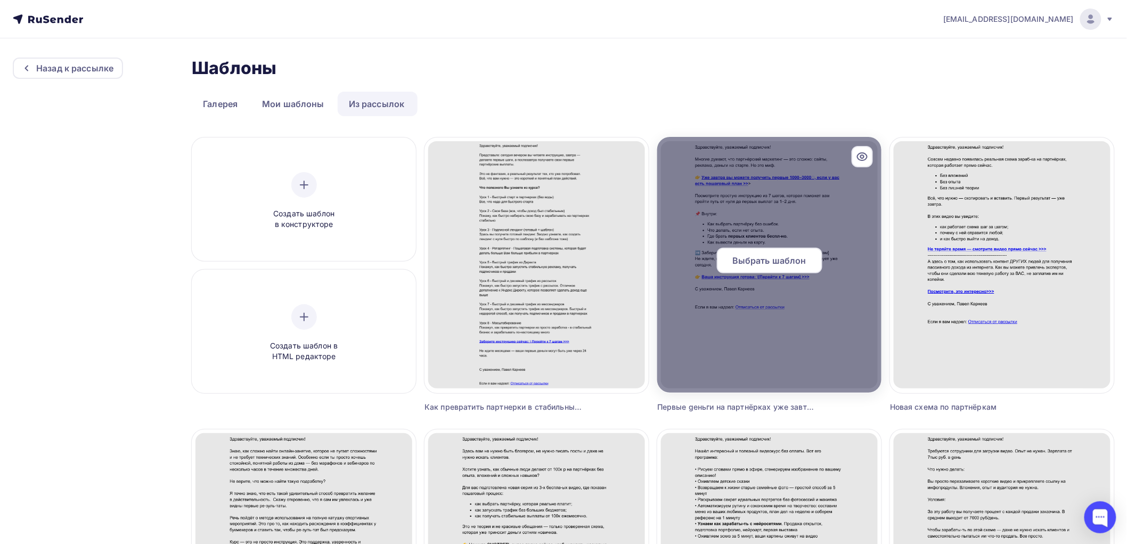
click at [760, 257] on span "Выбрать шаблон" at bounding box center [769, 260] width 74 height 13
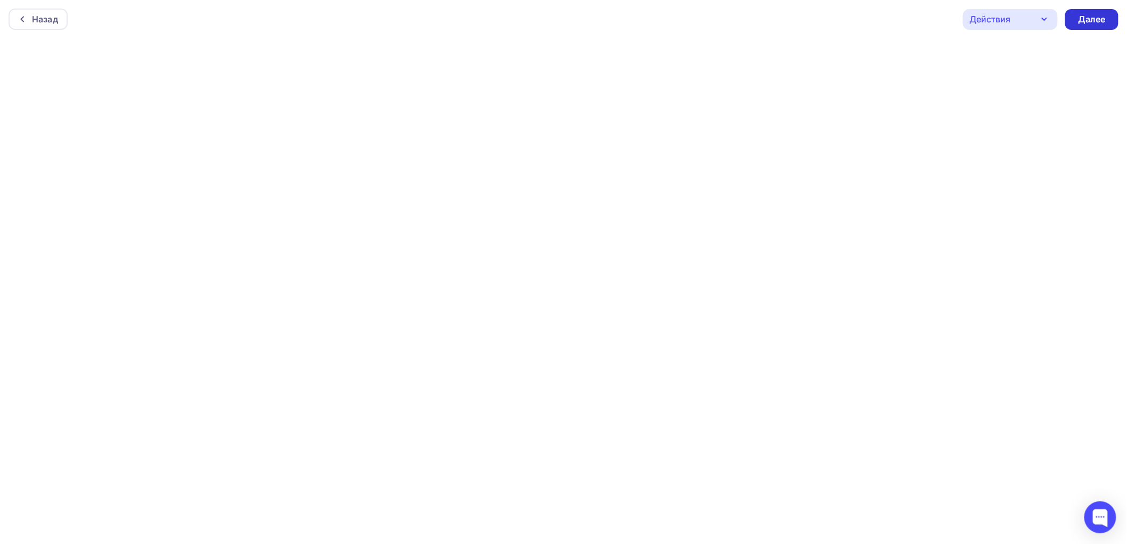
click at [1022, 22] on div "Далее" at bounding box center [1092, 19] width 28 height 12
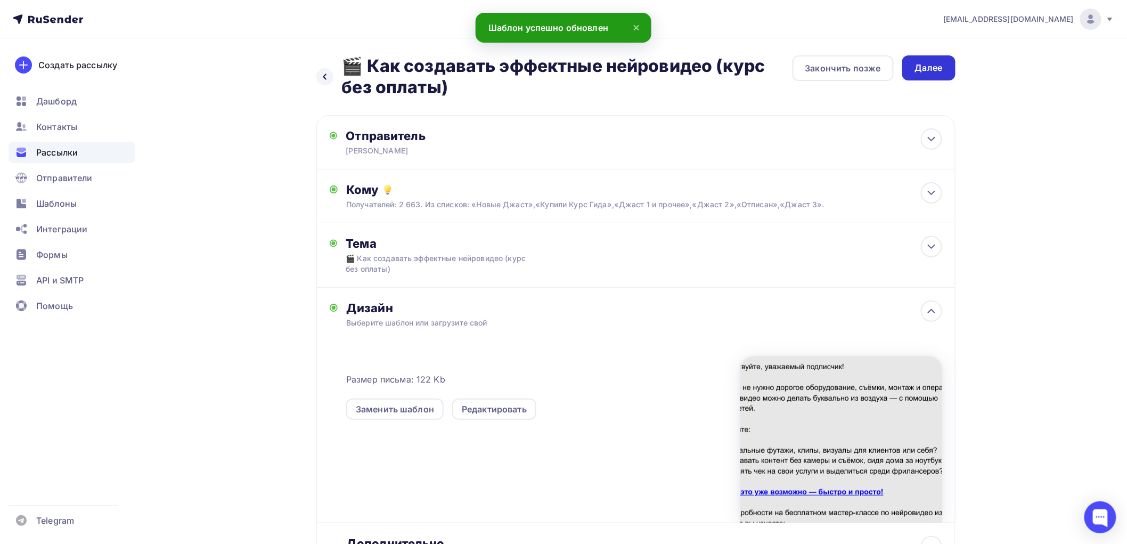
click at [929, 62] on div "Далее" at bounding box center [929, 68] width 28 height 12
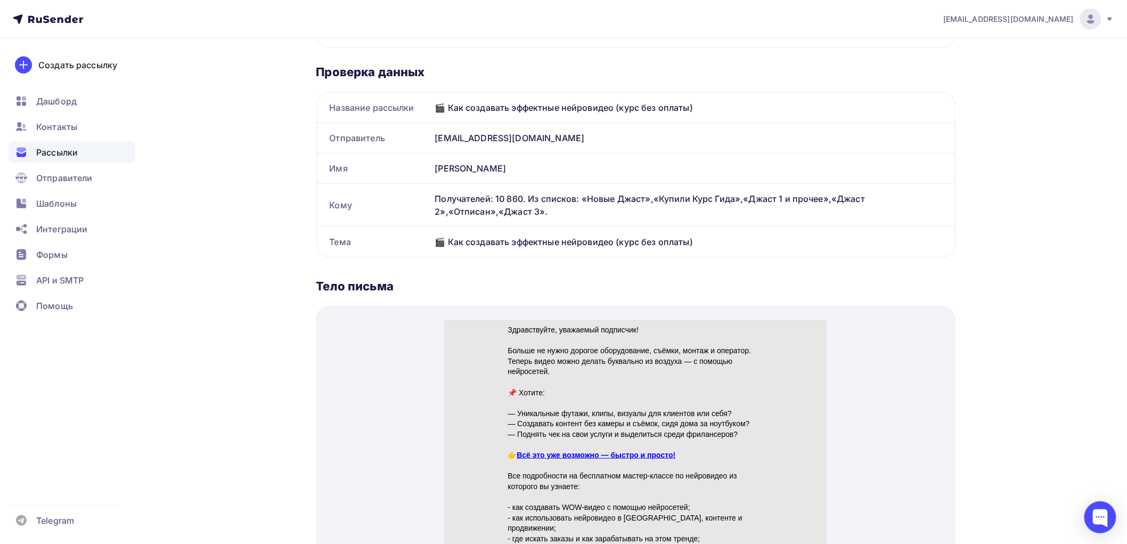
scroll to position [236, 0]
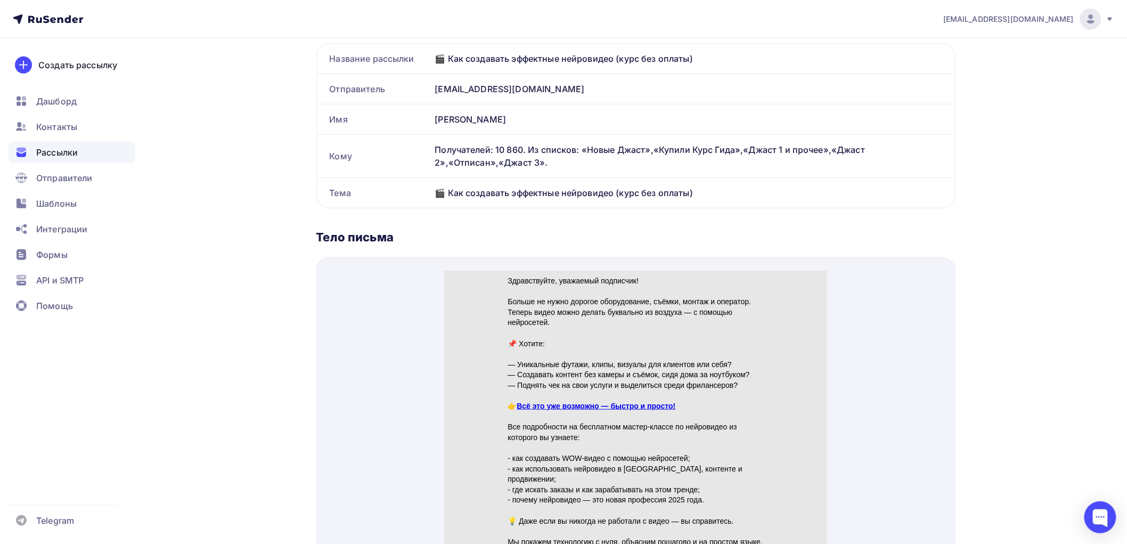
click at [590, 391] on link "Всё это уже возможно — быстро и просто!" at bounding box center [596, 393] width 159 height 9
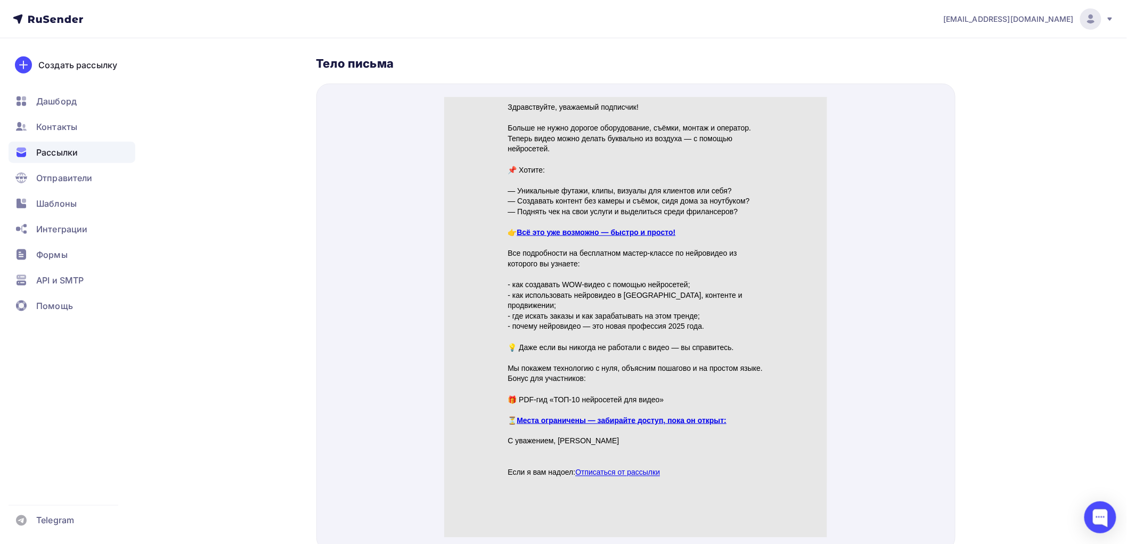
scroll to position [414, 0]
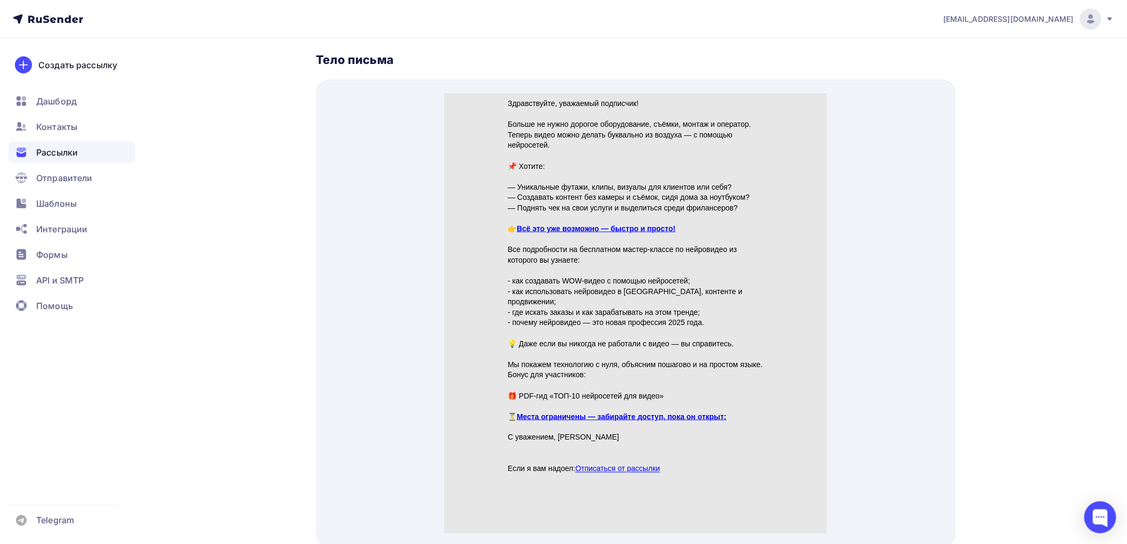
click at [626, 399] on link "Места ограничены — забирайте доступ, пока он открыт:" at bounding box center [622, 403] width 210 height 9
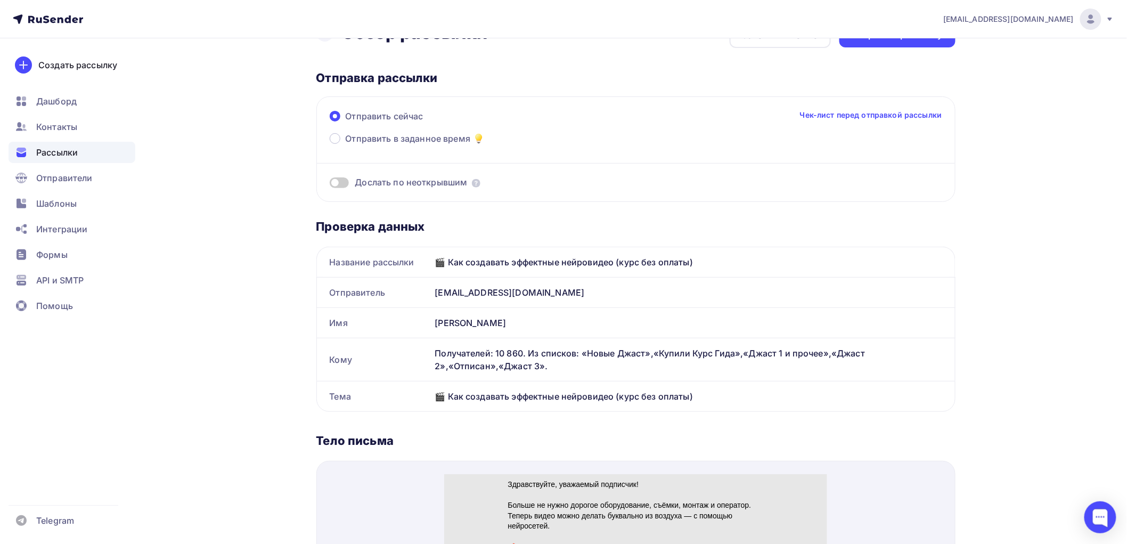
scroll to position [0, 0]
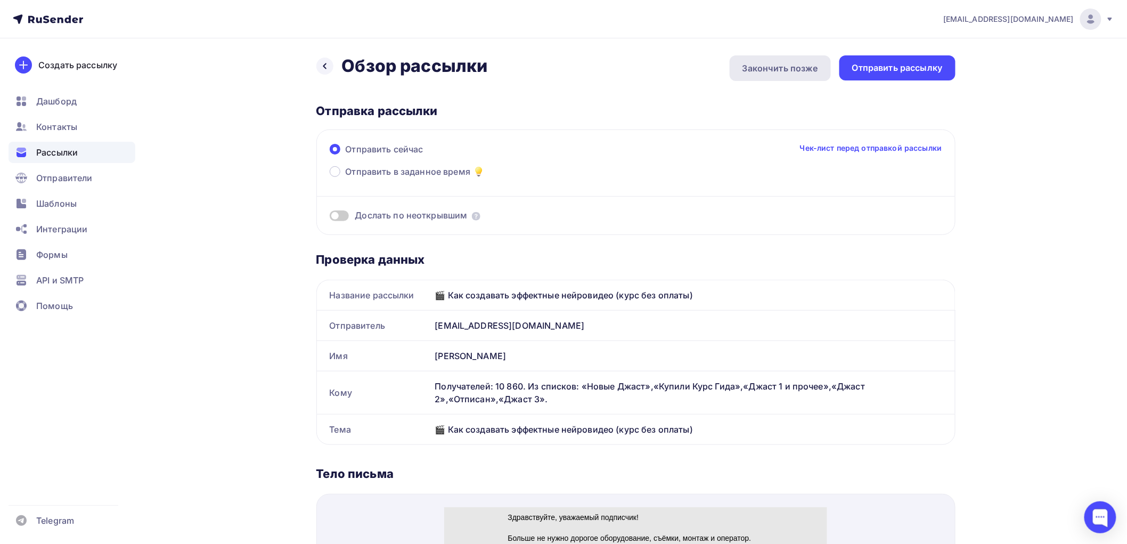
click at [763, 66] on div "Закончить позже" at bounding box center [780, 68] width 76 height 13
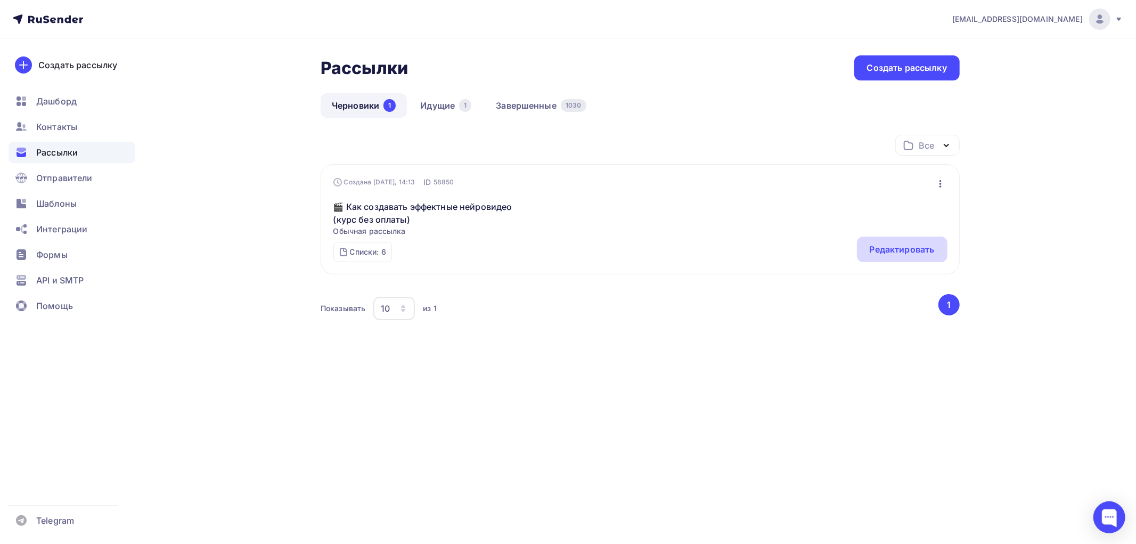
click at [919, 244] on div "Редактировать" at bounding box center [902, 249] width 65 height 13
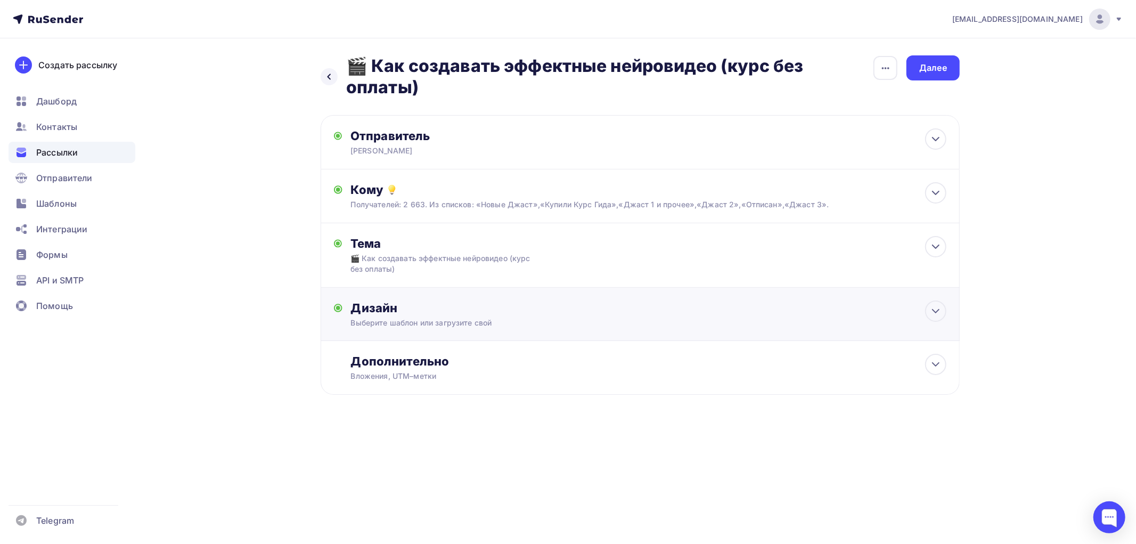
click at [487, 311] on div "Дизайн" at bounding box center [648, 307] width 595 height 15
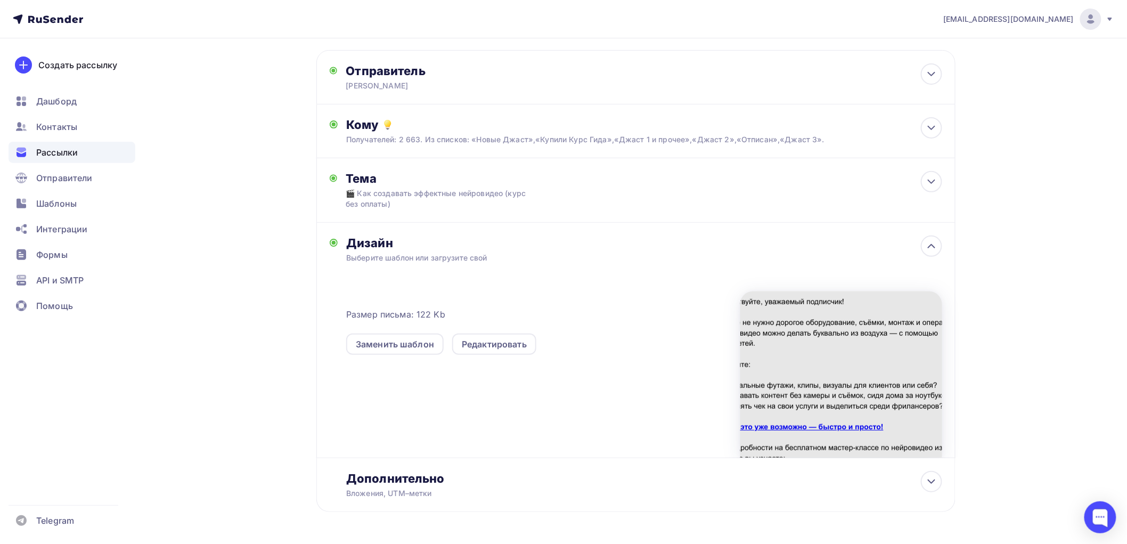
scroll to position [102, 0]
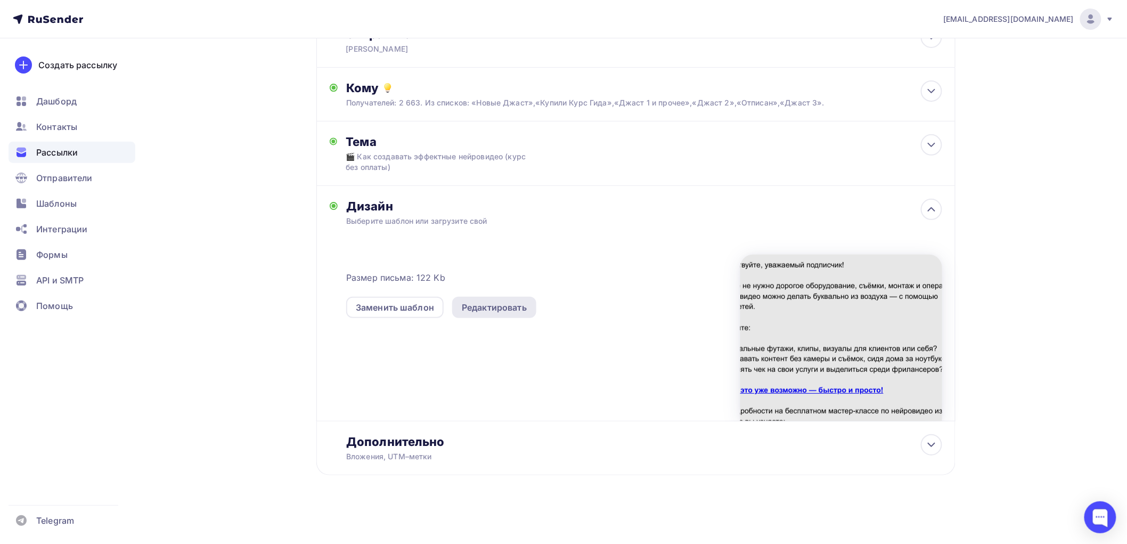
click at [498, 309] on div "Редактировать" at bounding box center [494, 307] width 65 height 13
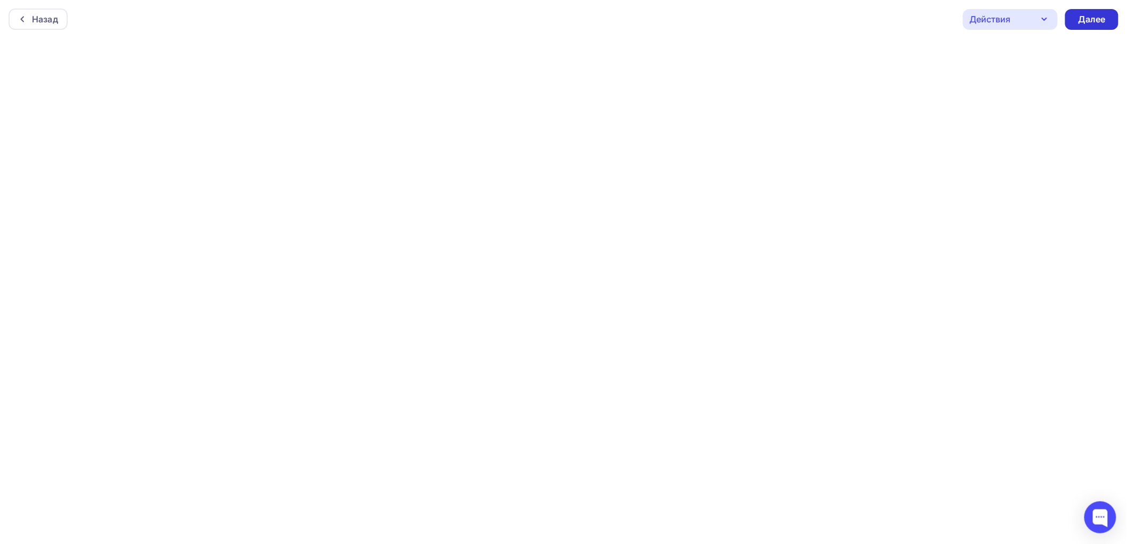
click at [1022, 15] on div "Далее" at bounding box center [1092, 19] width 28 height 12
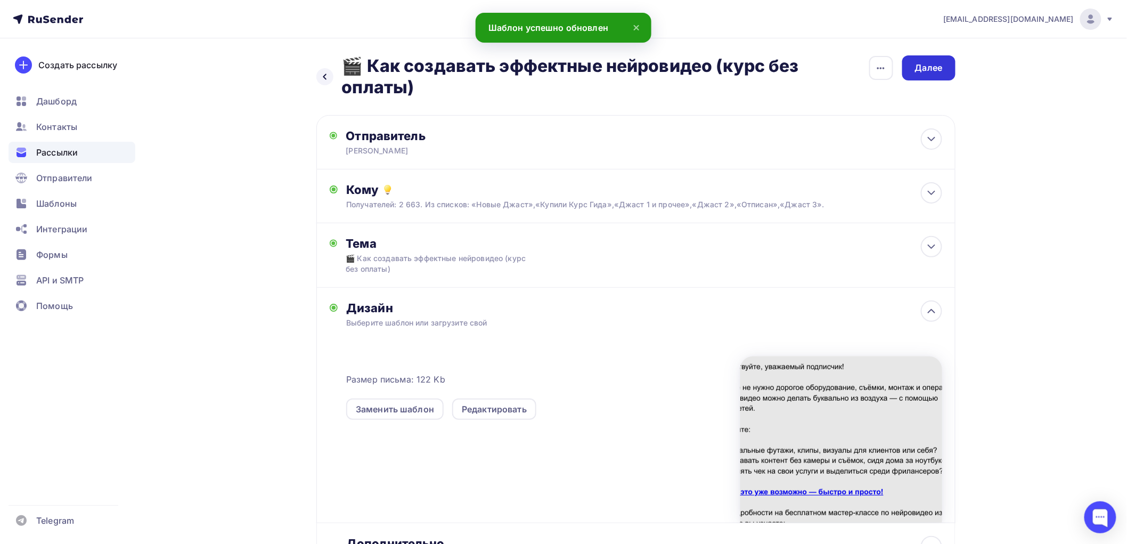
click at [930, 64] on div "Далее" at bounding box center [929, 68] width 28 height 12
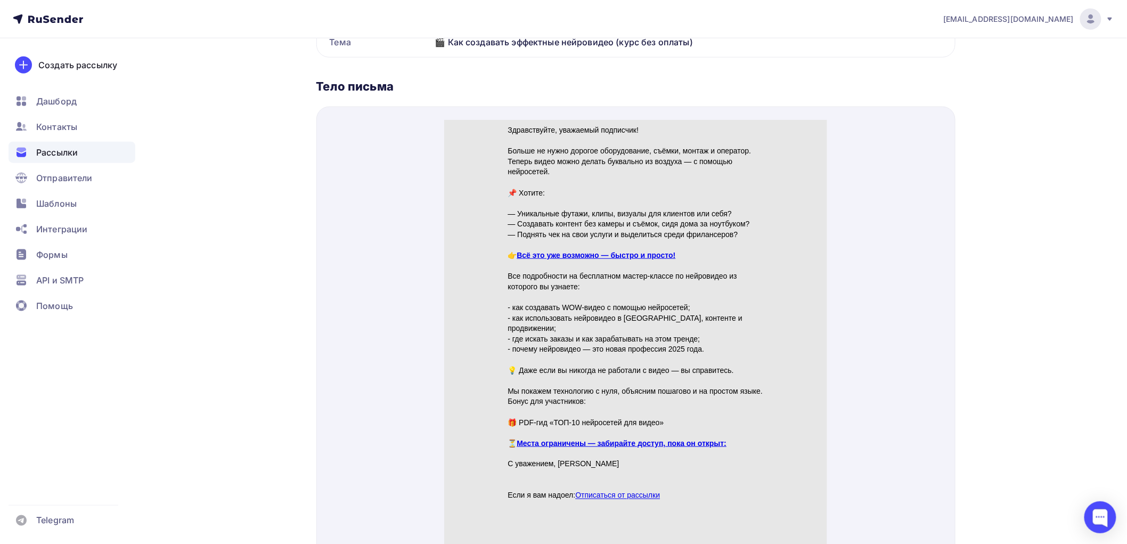
scroll to position [460, 0]
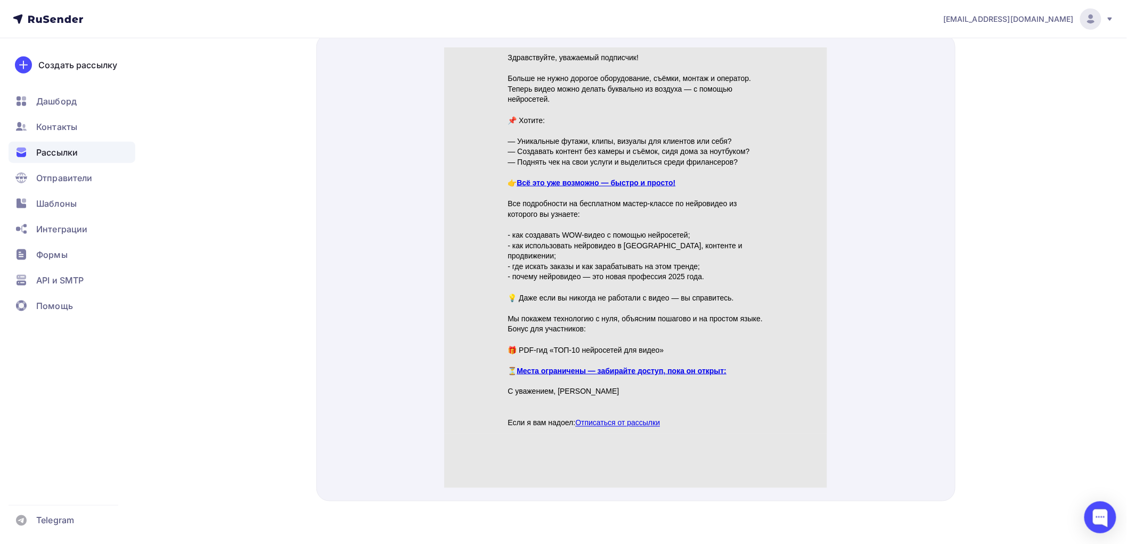
click at [648, 170] on link "Всё это уже возможно — быстро и просто!" at bounding box center [596, 170] width 159 height 9
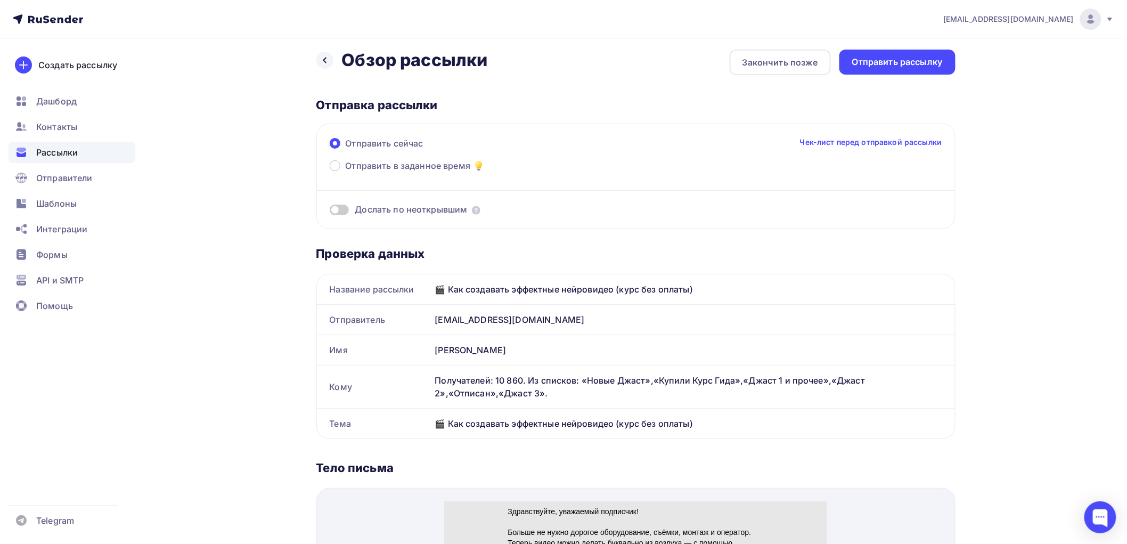
scroll to position [0, 0]
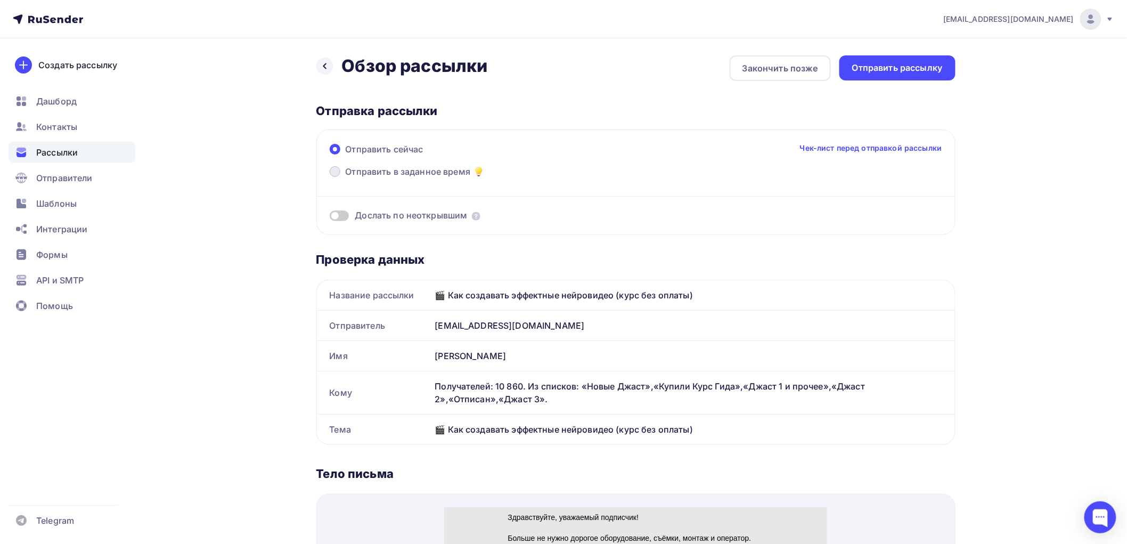
click at [333, 170] on span at bounding box center [335, 171] width 11 height 11
click at [346, 178] on input "Отправить в заданное время" at bounding box center [346, 178] width 0 height 0
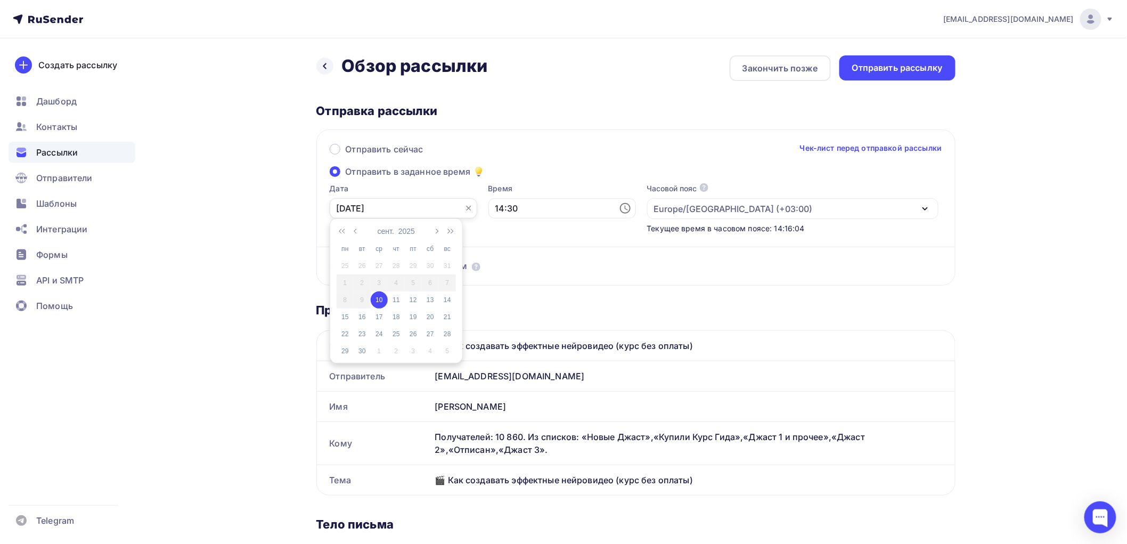
click at [372, 208] on input "[DATE]" at bounding box center [404, 208] width 148 height 20
click at [379, 299] on div "10" at bounding box center [379, 300] width 17 height 10
click at [506, 203] on input "14:30" at bounding box center [562, 208] width 148 height 20
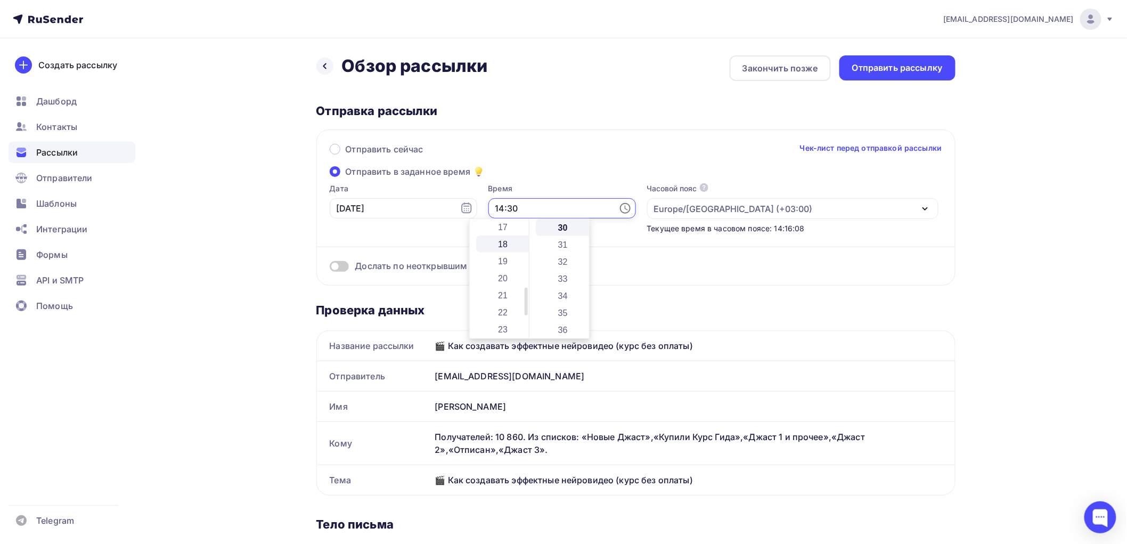
scroll to position [297, 0]
click at [502, 285] on li "21" at bounding box center [504, 288] width 56 height 17
type input "21:30"
click at [746, 158] on div "Отправить сейчас Чек-лист перед отправкой рассылки" at bounding box center [636, 154] width 612 height 22
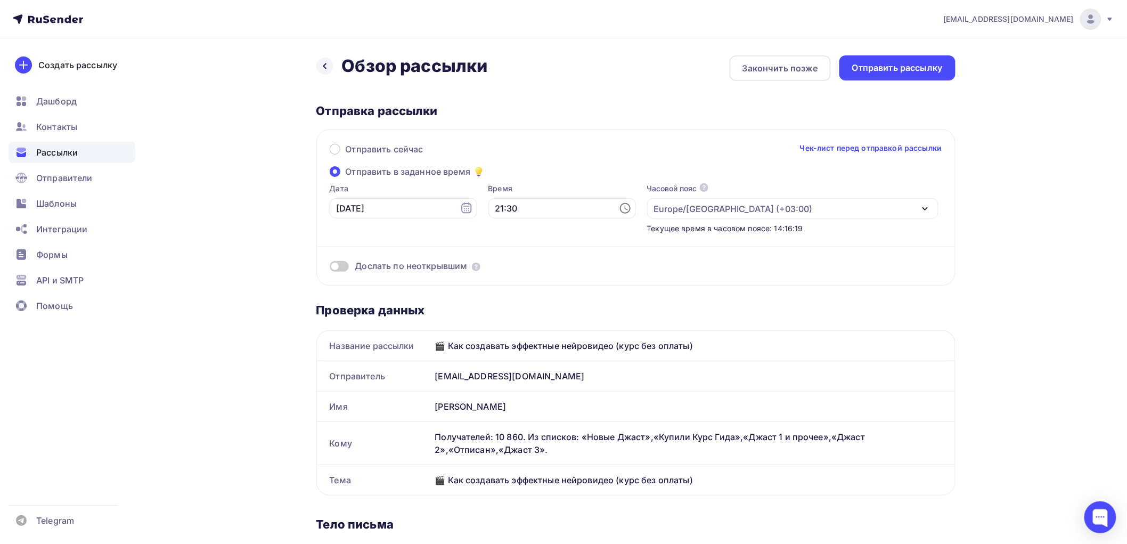
click at [344, 265] on span at bounding box center [339, 266] width 19 height 11
click at [330, 268] on input "checkbox" at bounding box center [330, 268] width 0 height 0
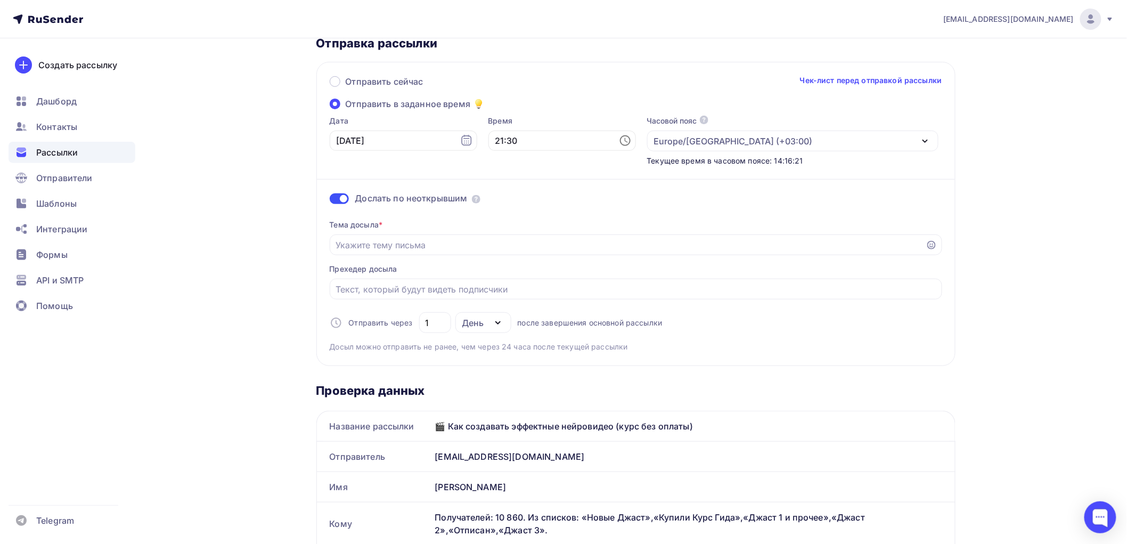
scroll to position [177, 0]
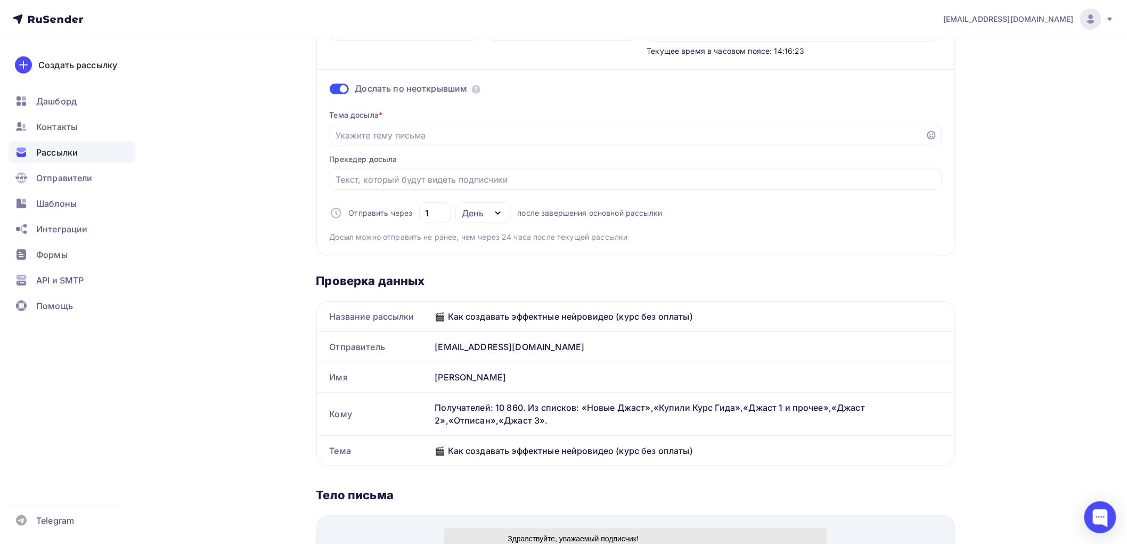
drag, startPoint x: 699, startPoint y: 312, endPoint x: 436, endPoint y: 318, distance: 263.7
click at [436, 318] on div "🎬 Как создавать эффектные нейровидео (курс без оплаты)" at bounding box center [693, 316] width 524 height 30
copy div "🎬 Как создавать эффектные нейровидео (курс без оплаты)"
click at [368, 132] on input "Отправить в заданное время" at bounding box center [628, 135] width 584 height 13
paste input "🎬 Как создавать эффектные нейровидео (курс без оплаты)"
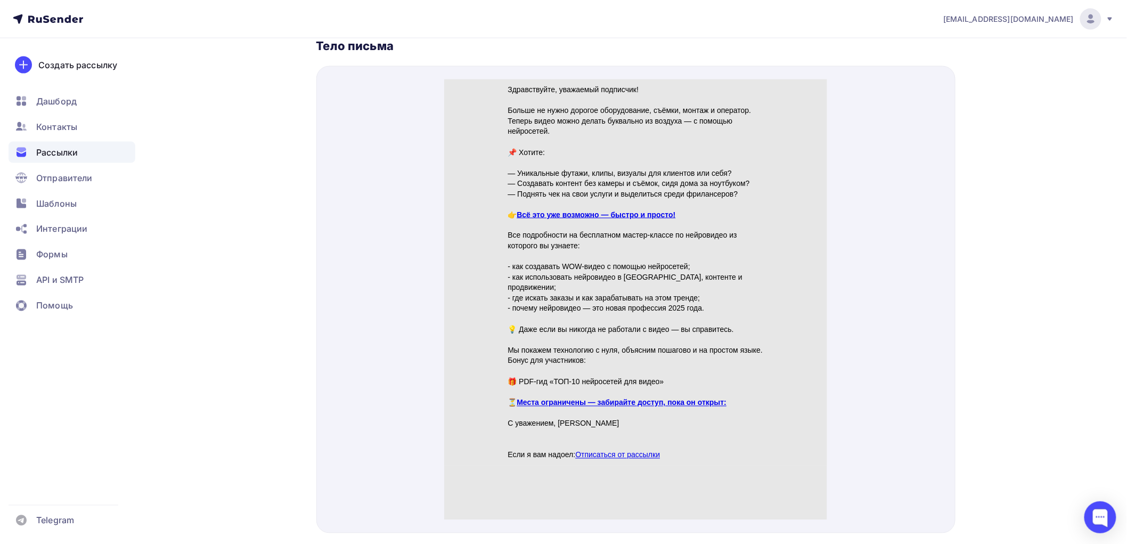
scroll to position [658, 0]
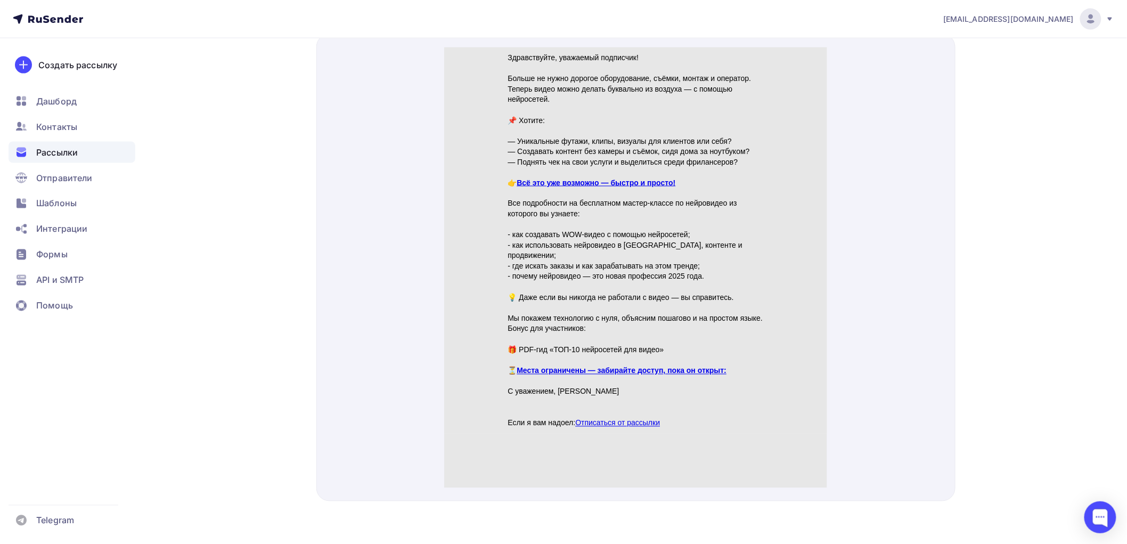
type input "🎬 Как создавать эффектные нейровидео (курс без оплаты)"
click at [643, 353] on link "Места ограничены — забирайте доступ, пока он открыт:" at bounding box center [622, 357] width 210 height 9
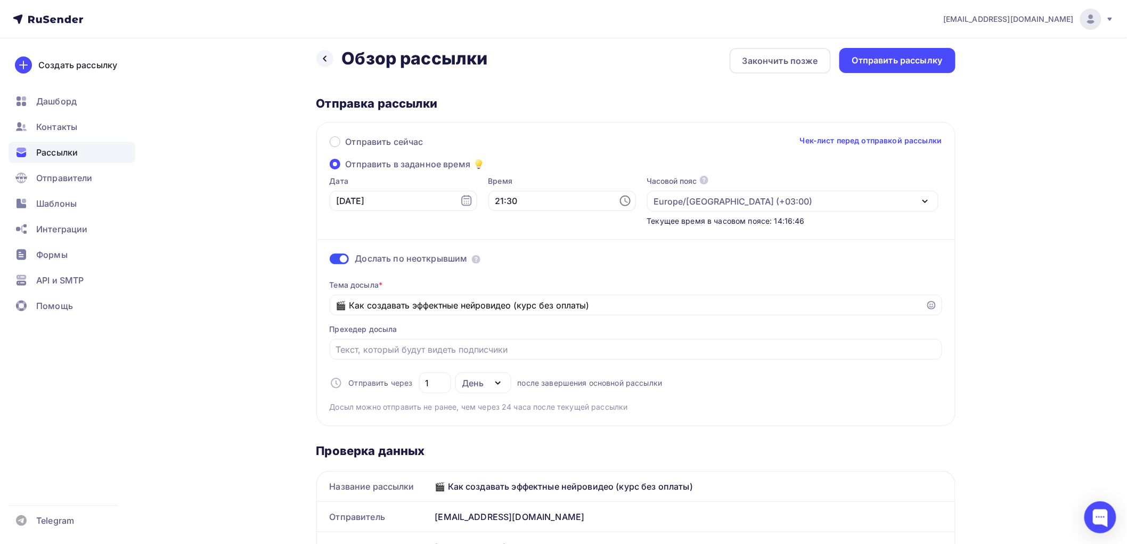
scroll to position [0, 0]
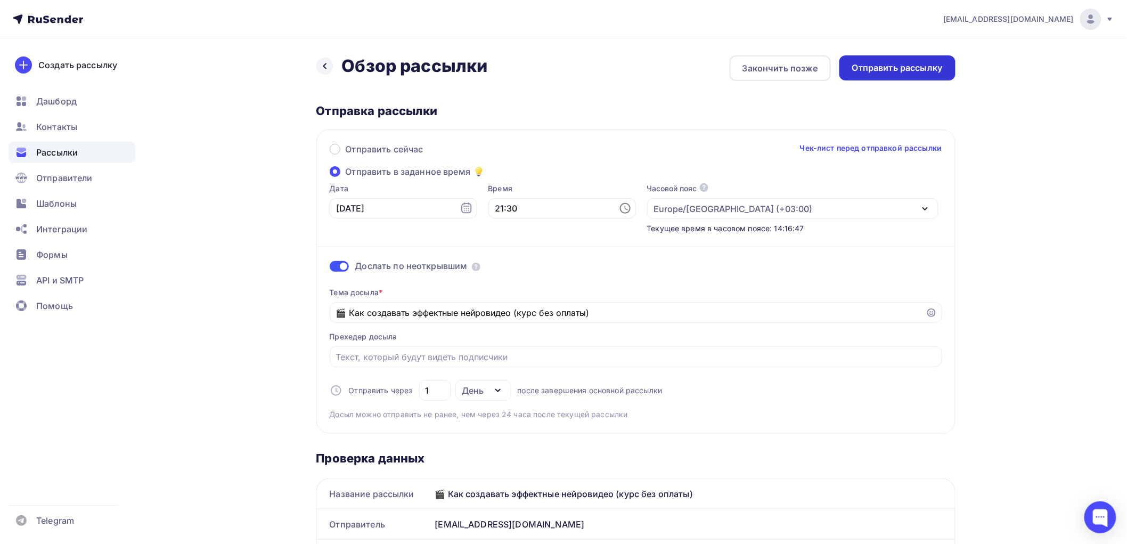
click at [882, 70] on div "Отправить рассылку" at bounding box center [897, 68] width 91 height 12
